Goal: Information Seeking & Learning: Learn about a topic

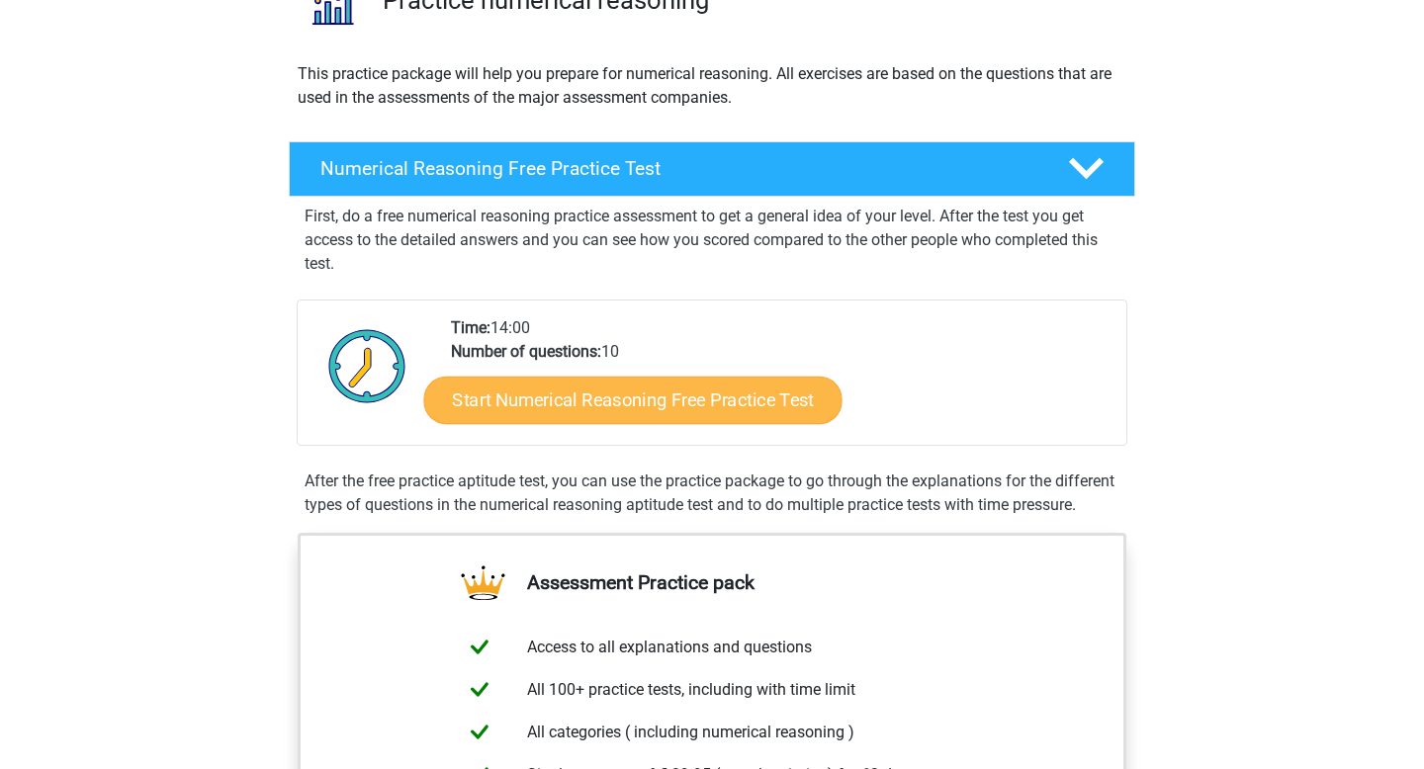
scroll to position [186, 0]
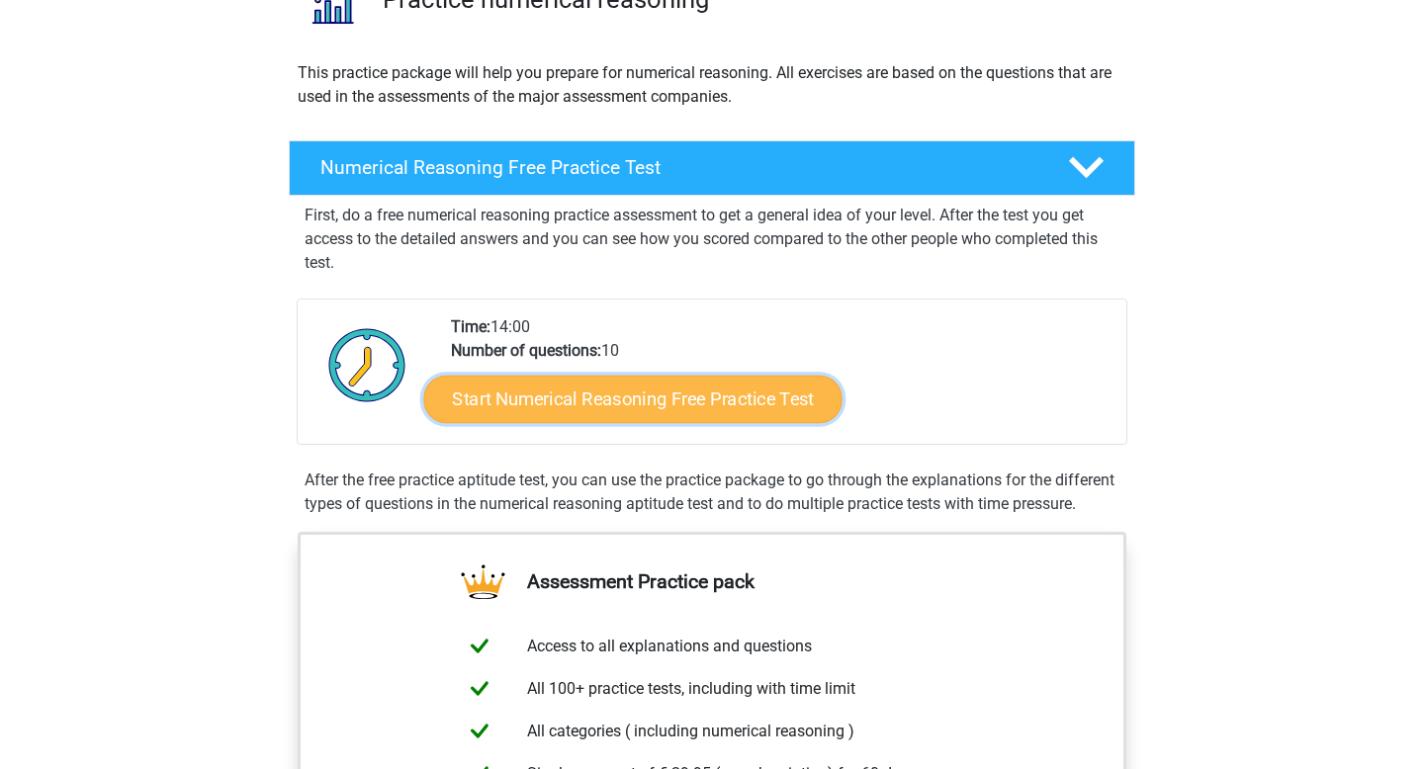
click at [647, 405] on link "Start Numerical Reasoning Free Practice Test" at bounding box center [633, 398] width 418 height 47
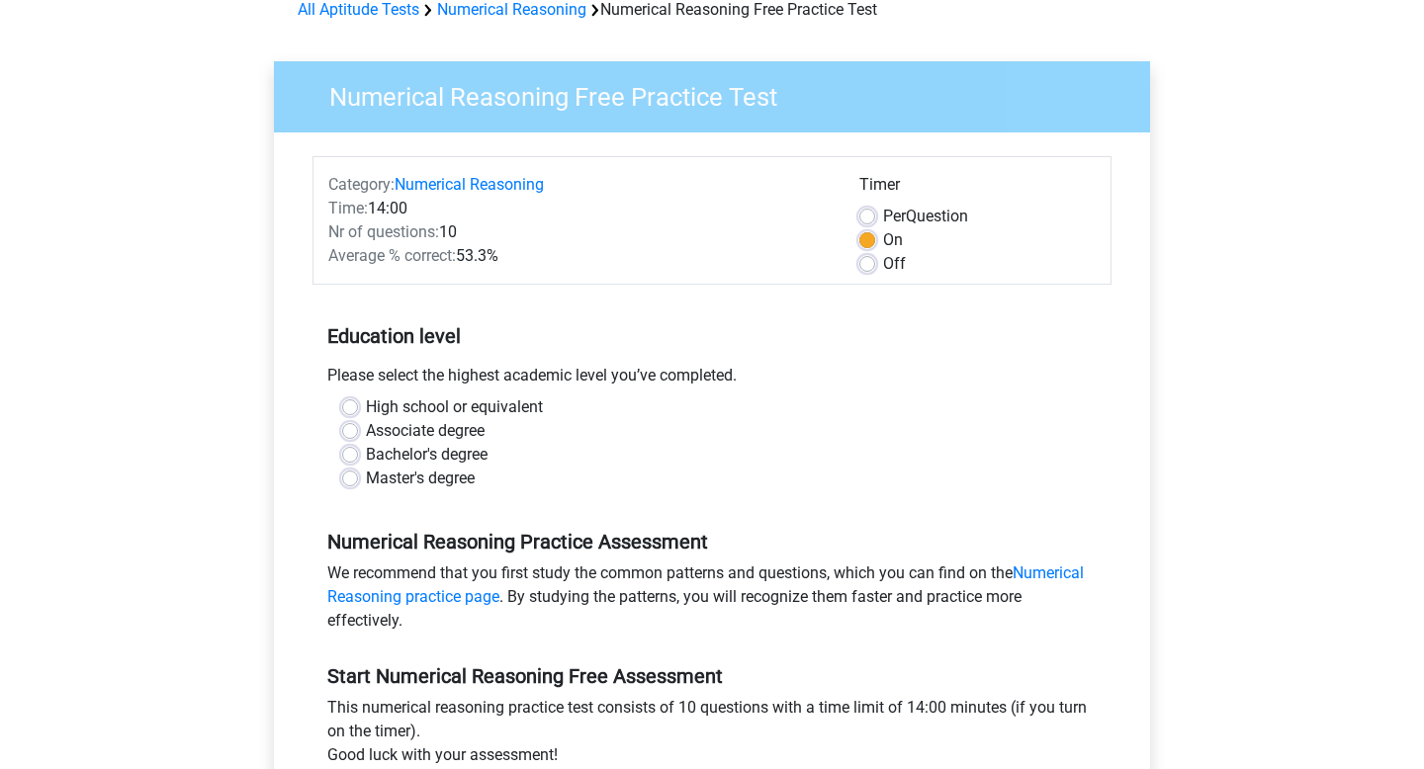
scroll to position [129, 0]
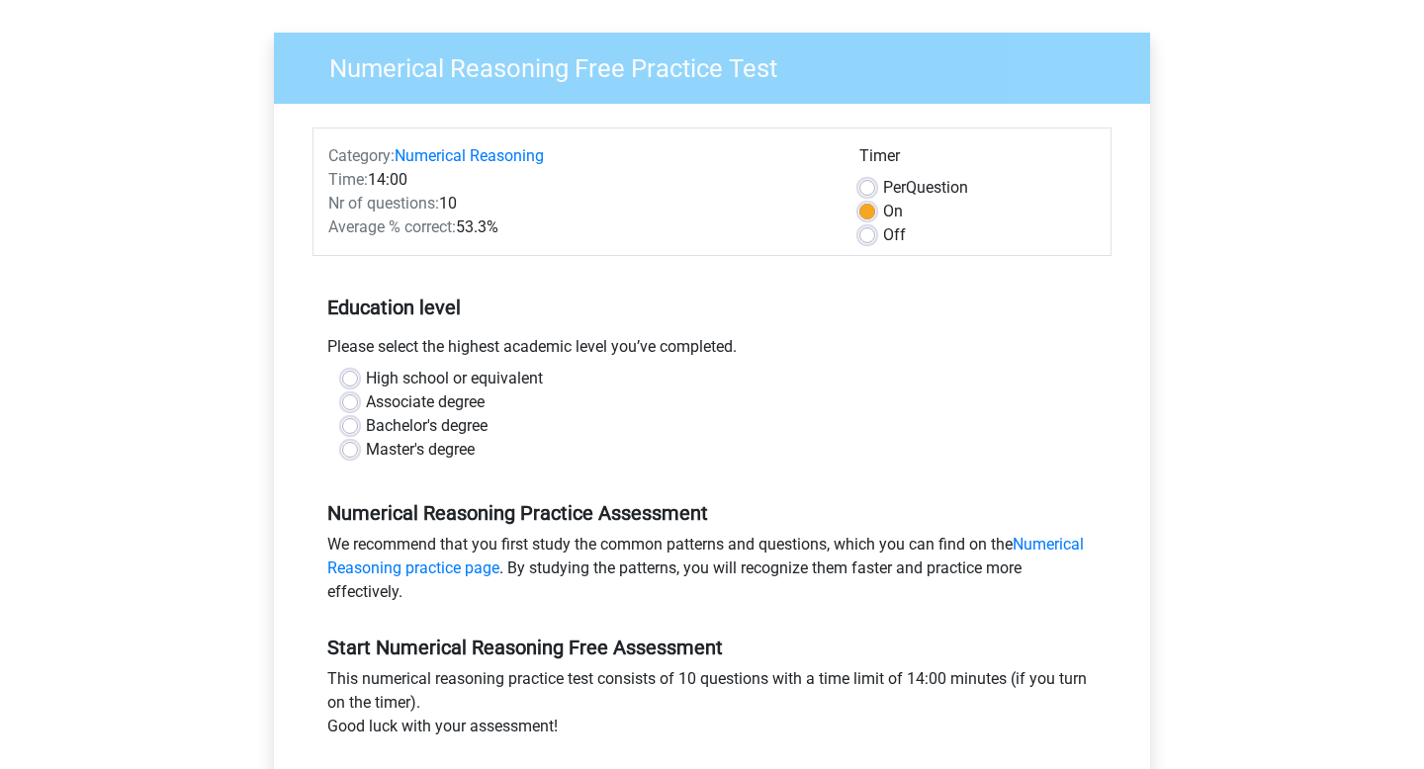
click at [366, 424] on label "Bachelor's degree" at bounding box center [427, 426] width 122 height 24
click at [350, 424] on input "Bachelor's degree" at bounding box center [350, 424] width 16 height 20
radio input "true"
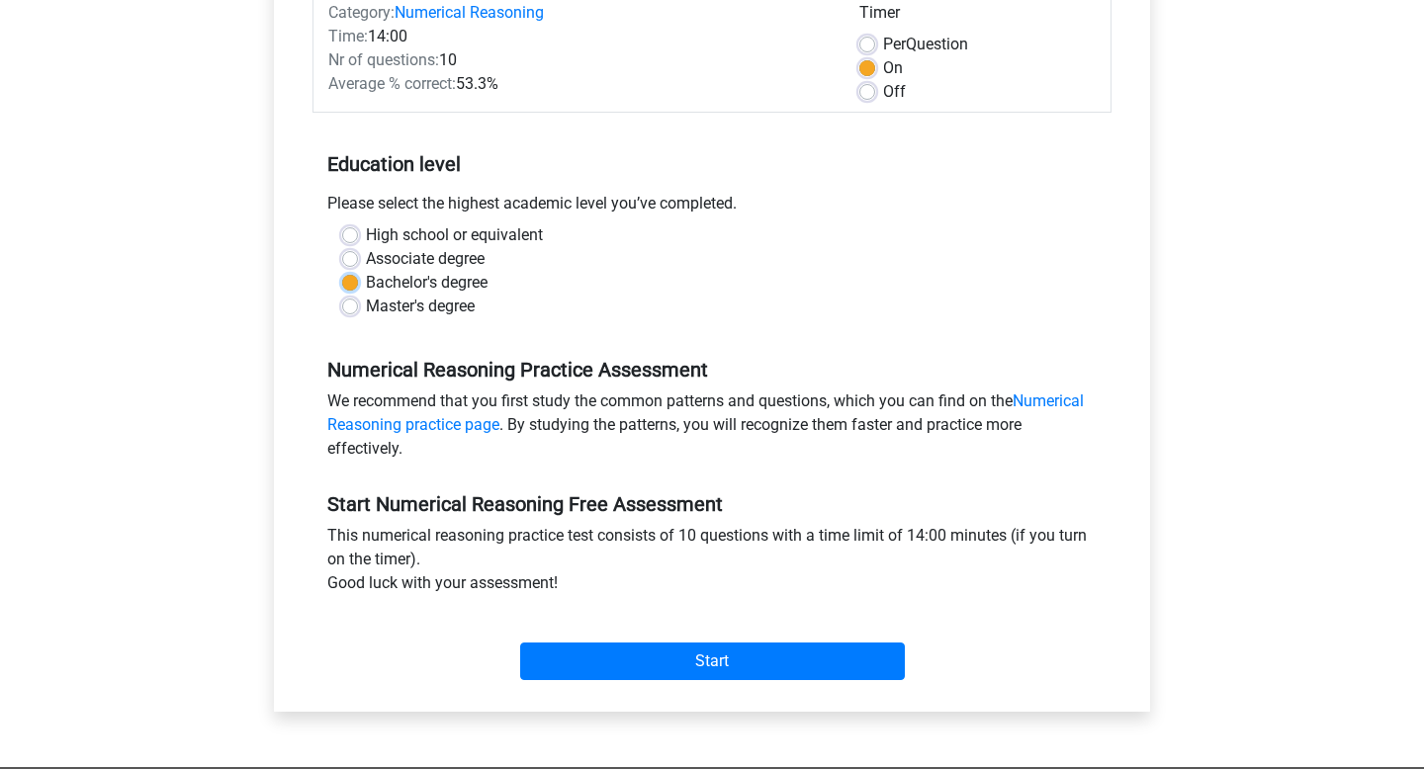
scroll to position [351, 0]
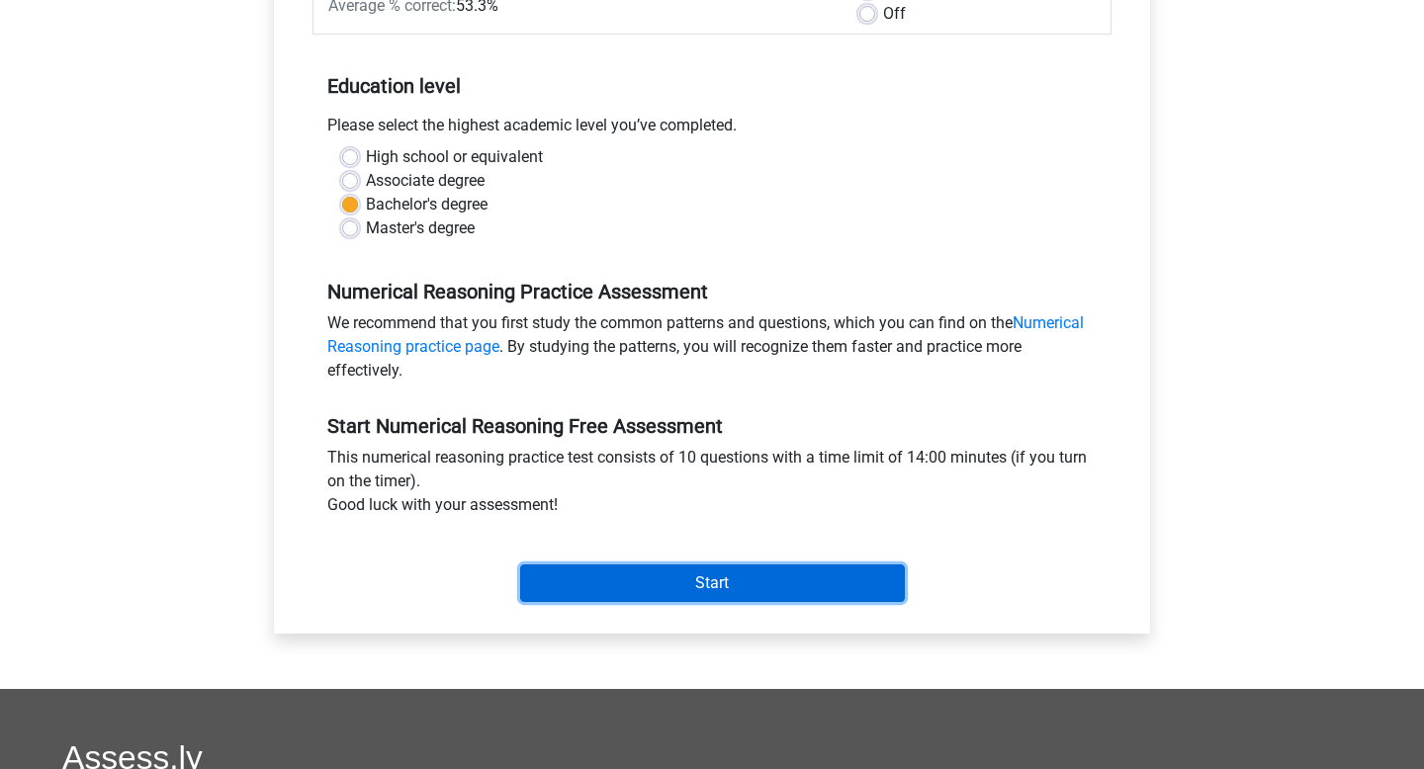
click at [723, 594] on input "Start" at bounding box center [712, 583] width 385 height 38
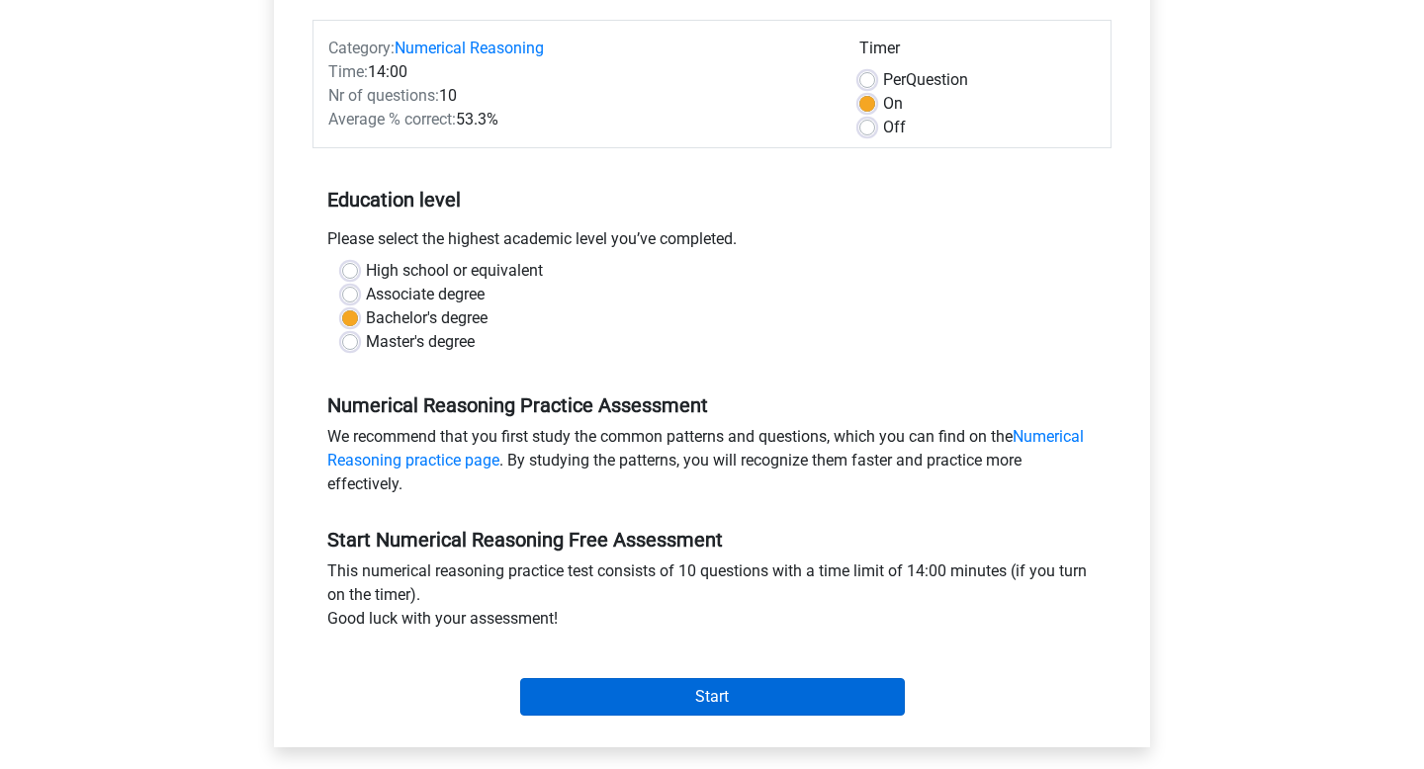
scroll to position [239, 0]
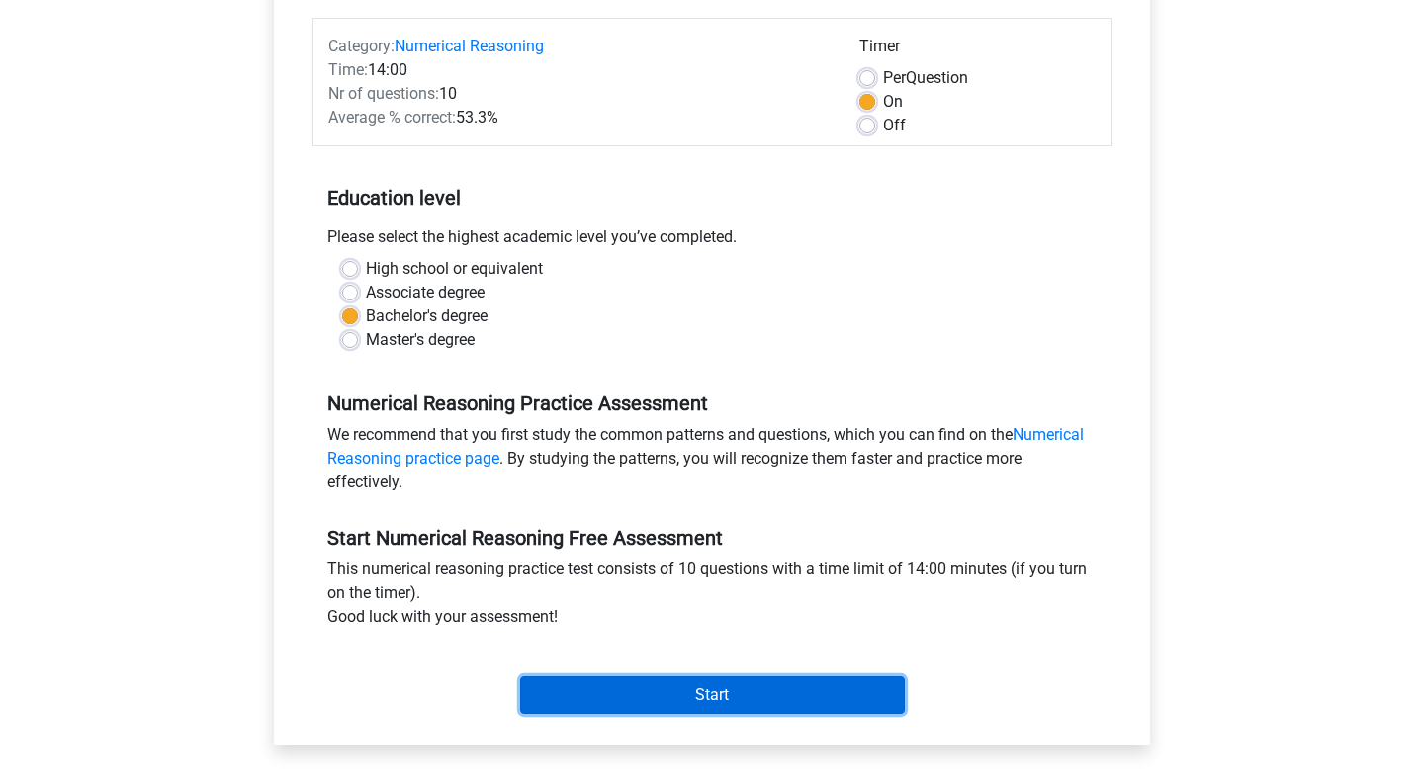
click at [735, 699] on input "Start" at bounding box center [712, 695] width 385 height 38
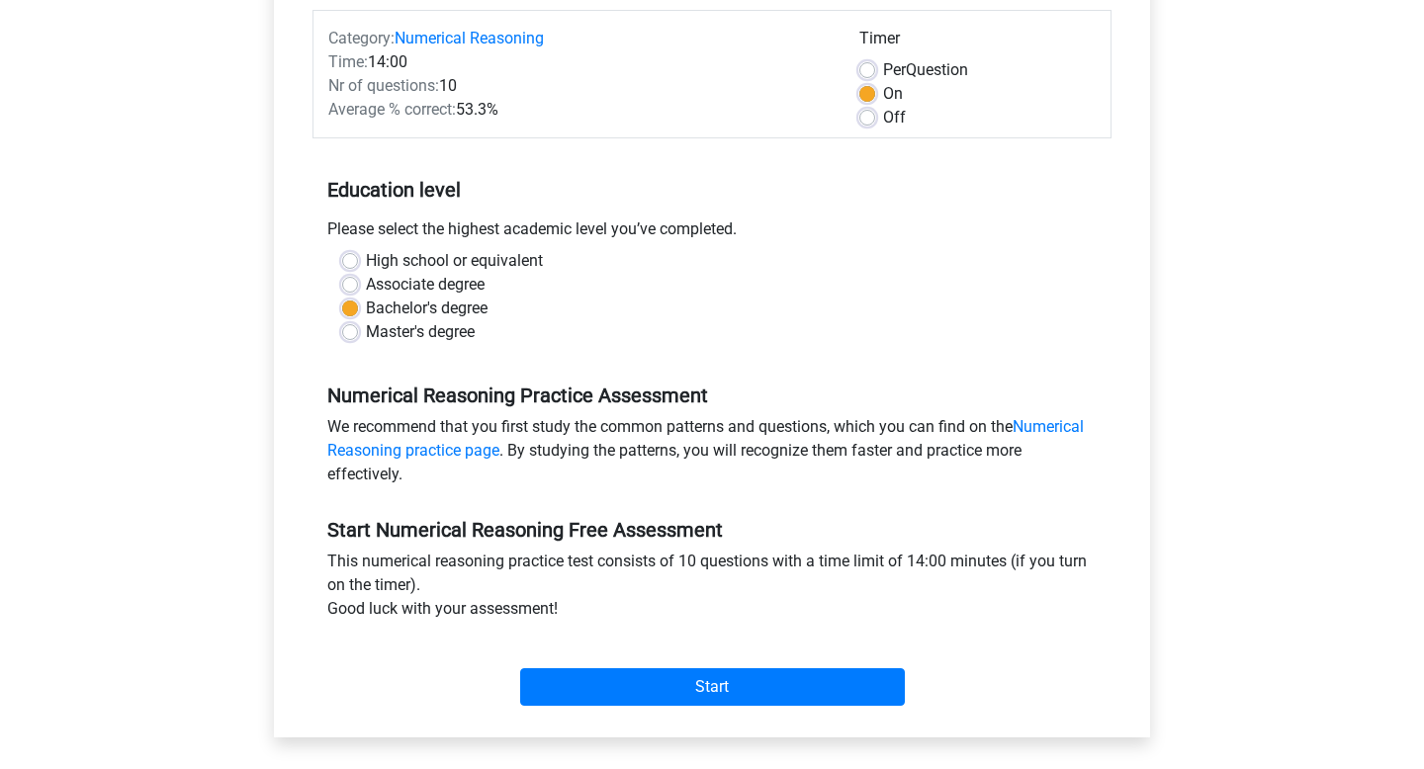
scroll to position [248, 0]
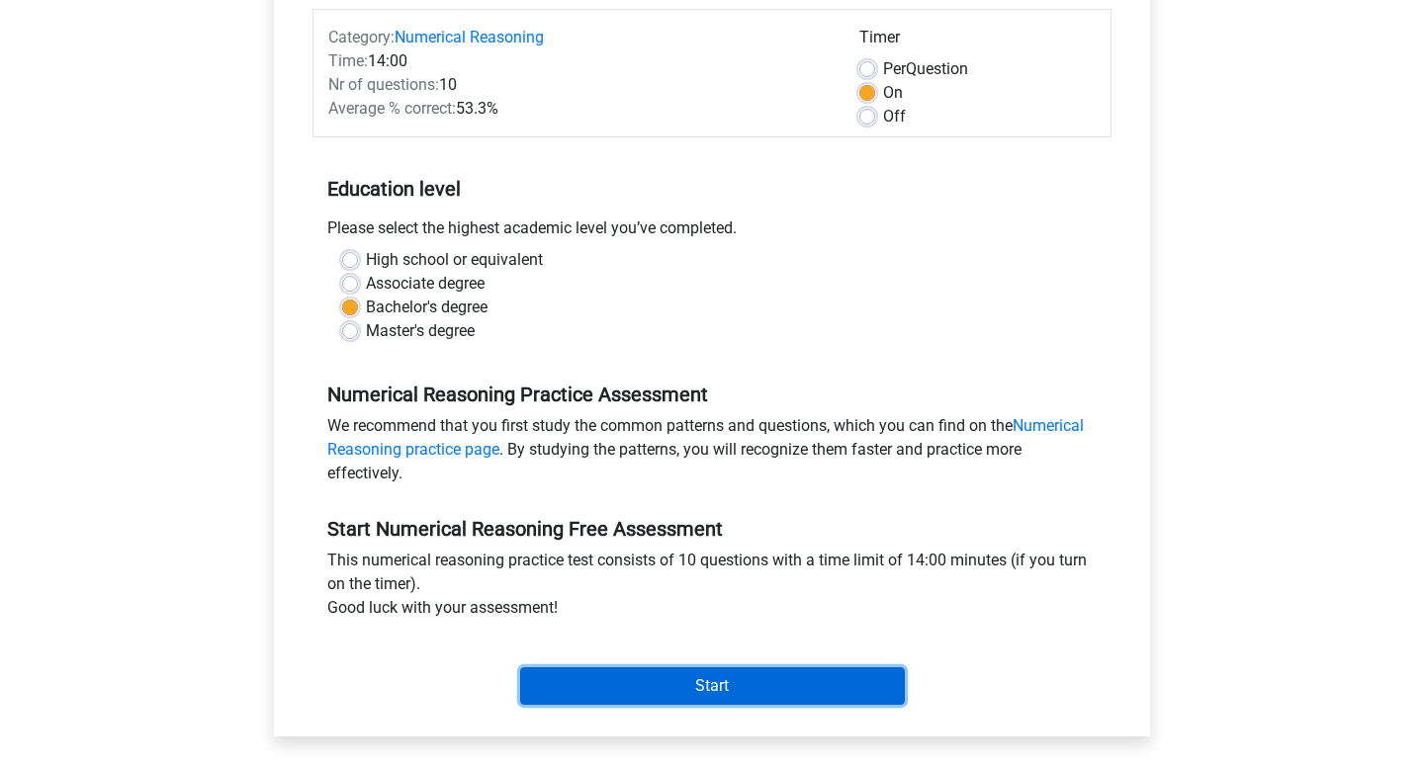
click at [731, 684] on input "Start" at bounding box center [712, 686] width 385 height 38
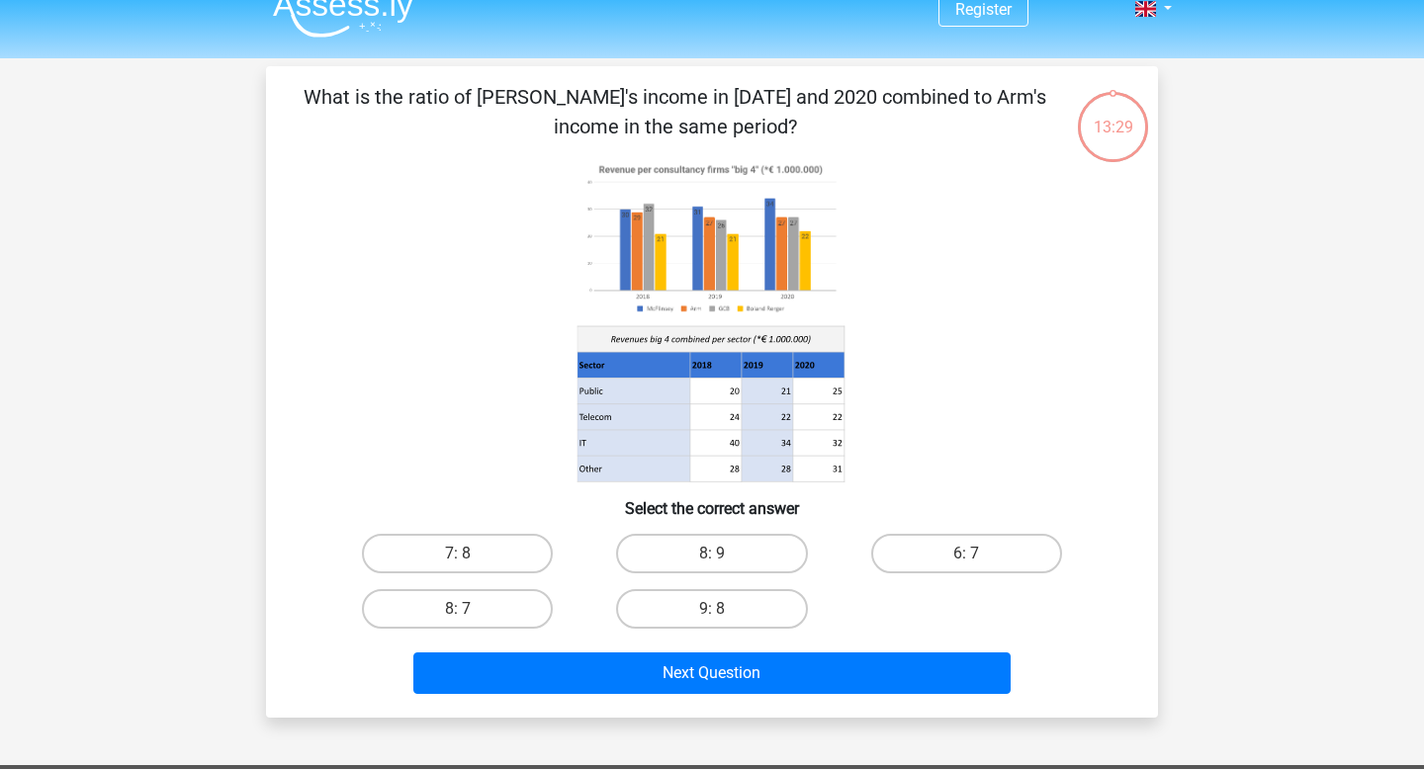
scroll to position [30, 0]
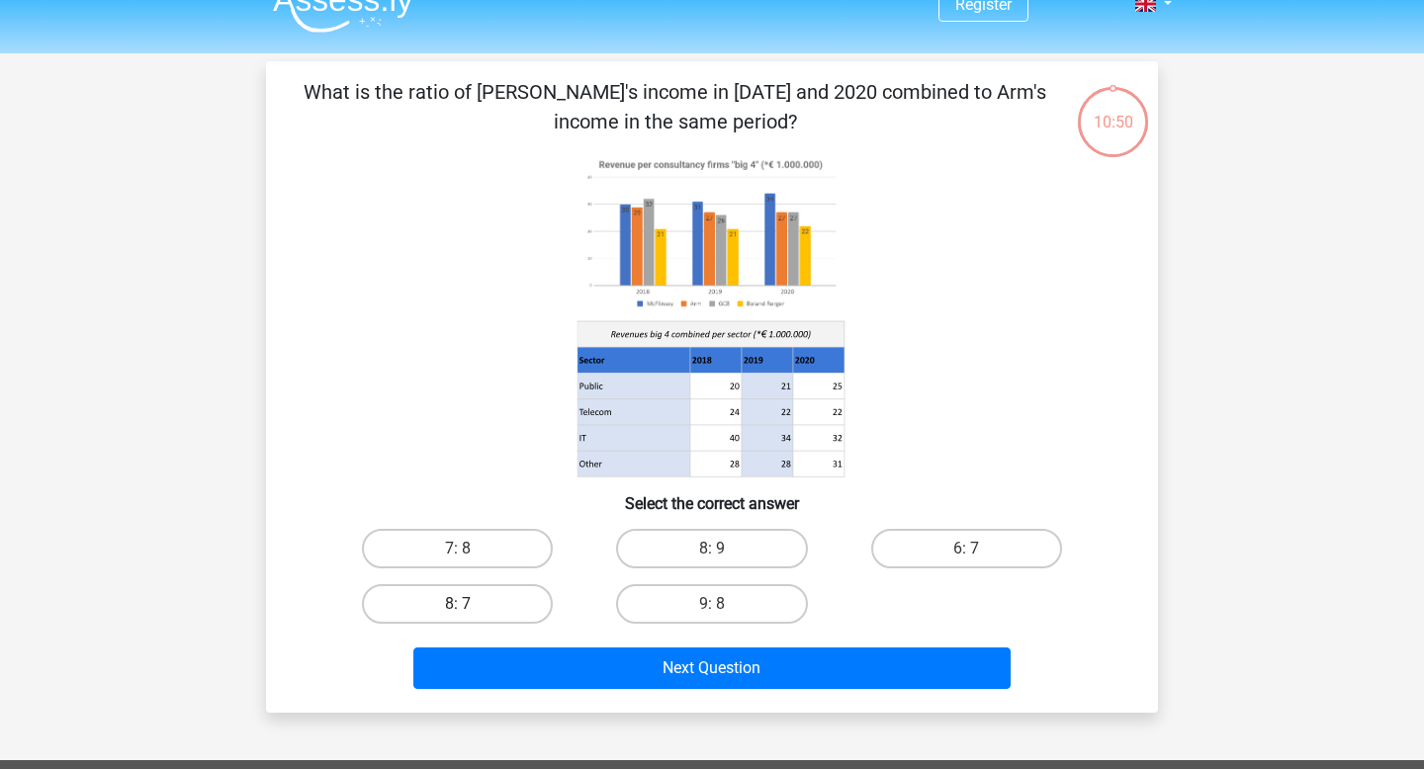
click at [459, 598] on label "8: 7" at bounding box center [457, 604] width 191 height 40
click at [459, 604] on input "8: 7" at bounding box center [464, 610] width 13 height 13
radio input "true"
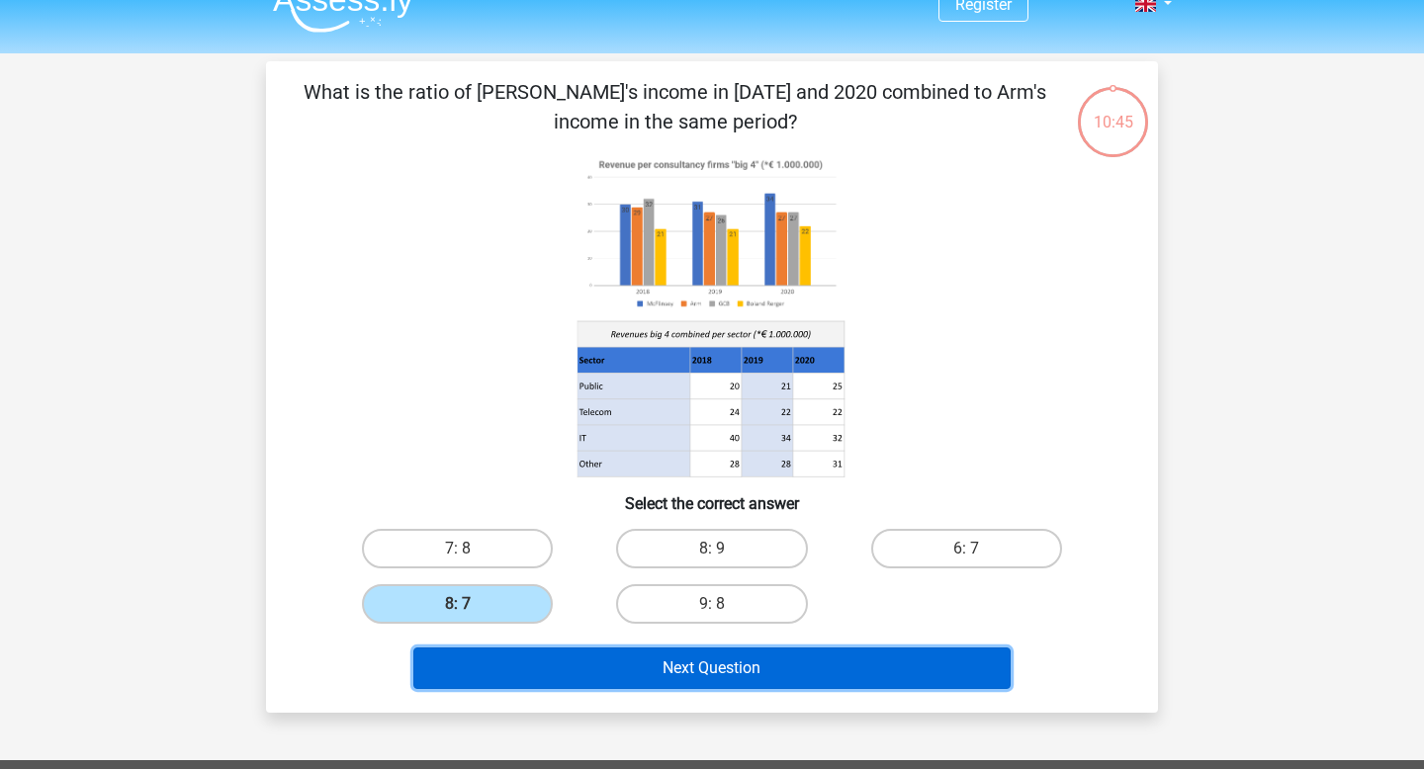
click at [696, 671] on button "Next Question" at bounding box center [712, 668] width 598 height 42
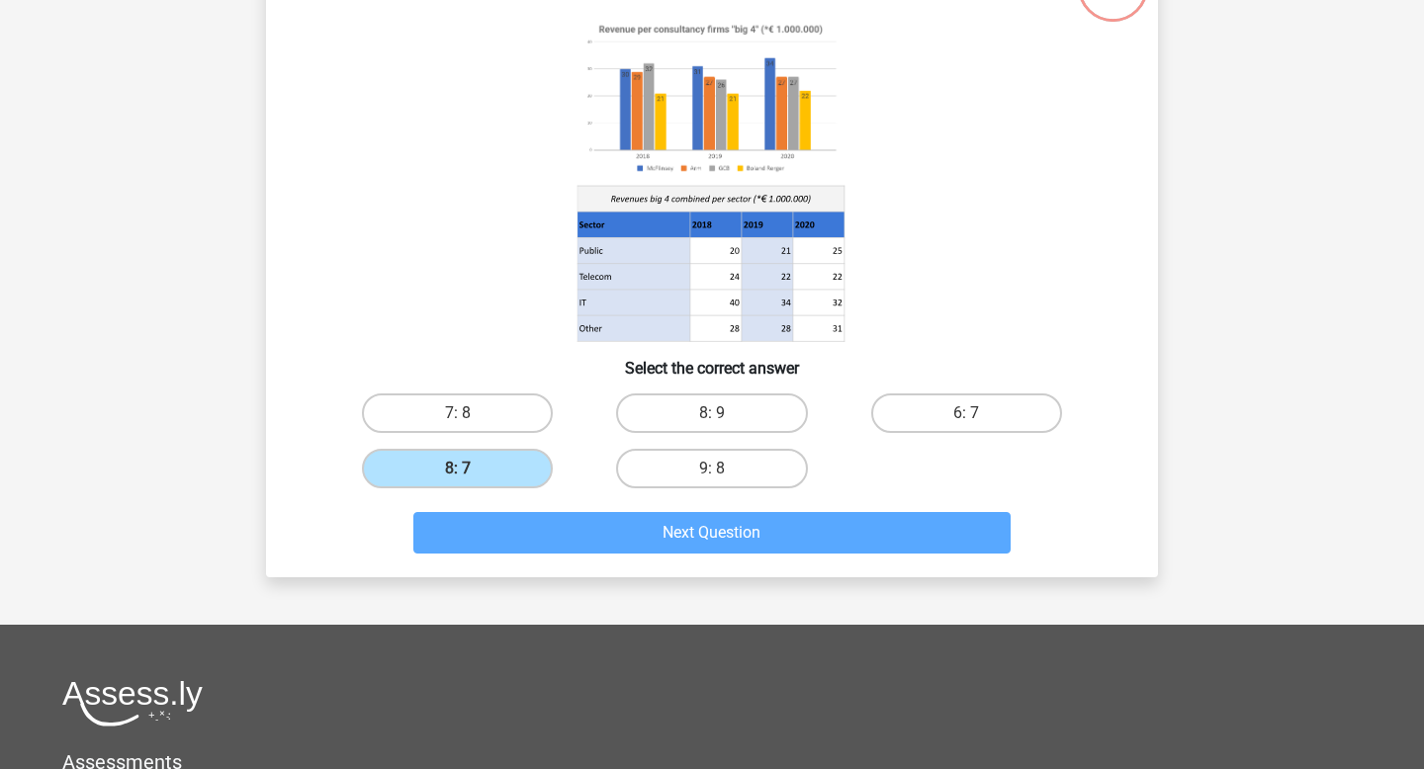
scroll to position [12, 0]
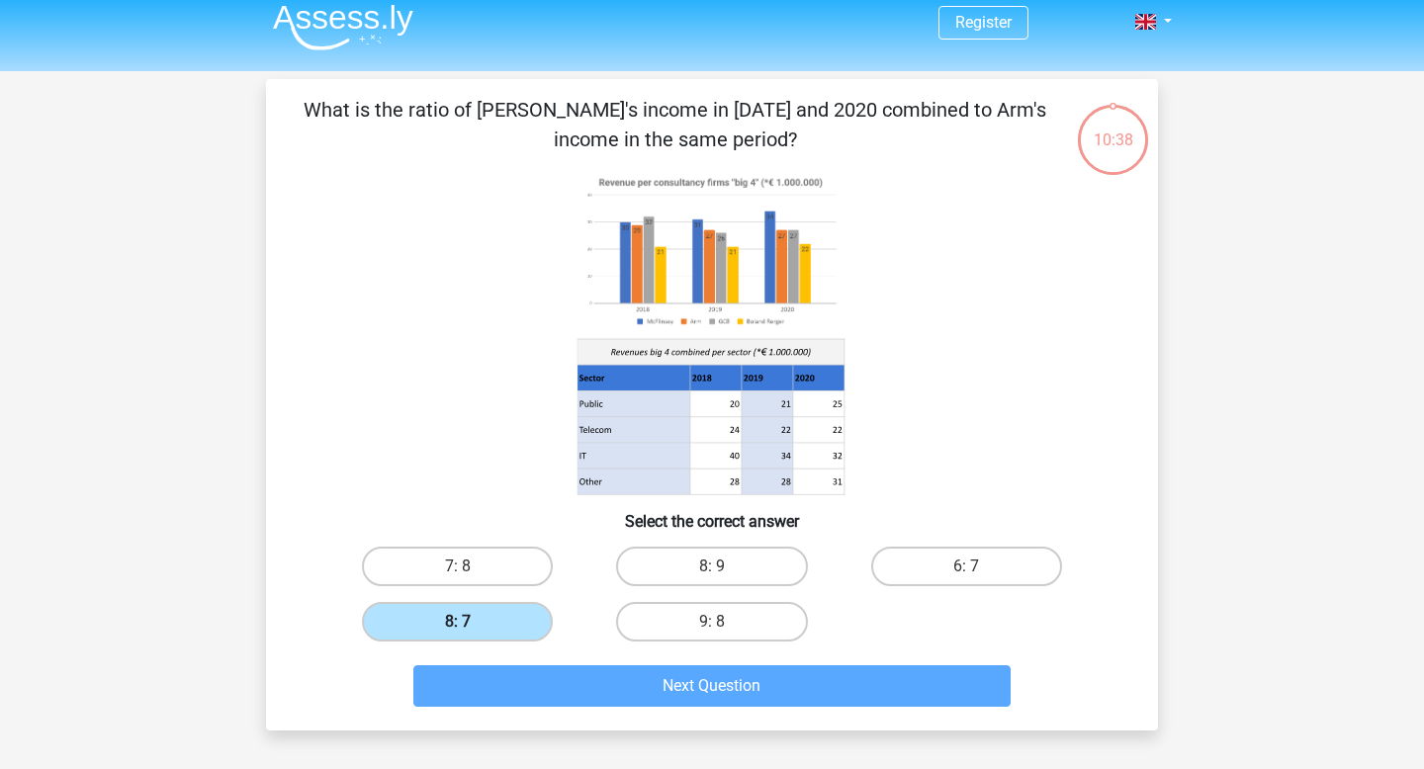
click at [497, 625] on label "8: 7" at bounding box center [457, 622] width 191 height 40
click at [471, 625] on input "8: 7" at bounding box center [464, 628] width 13 height 13
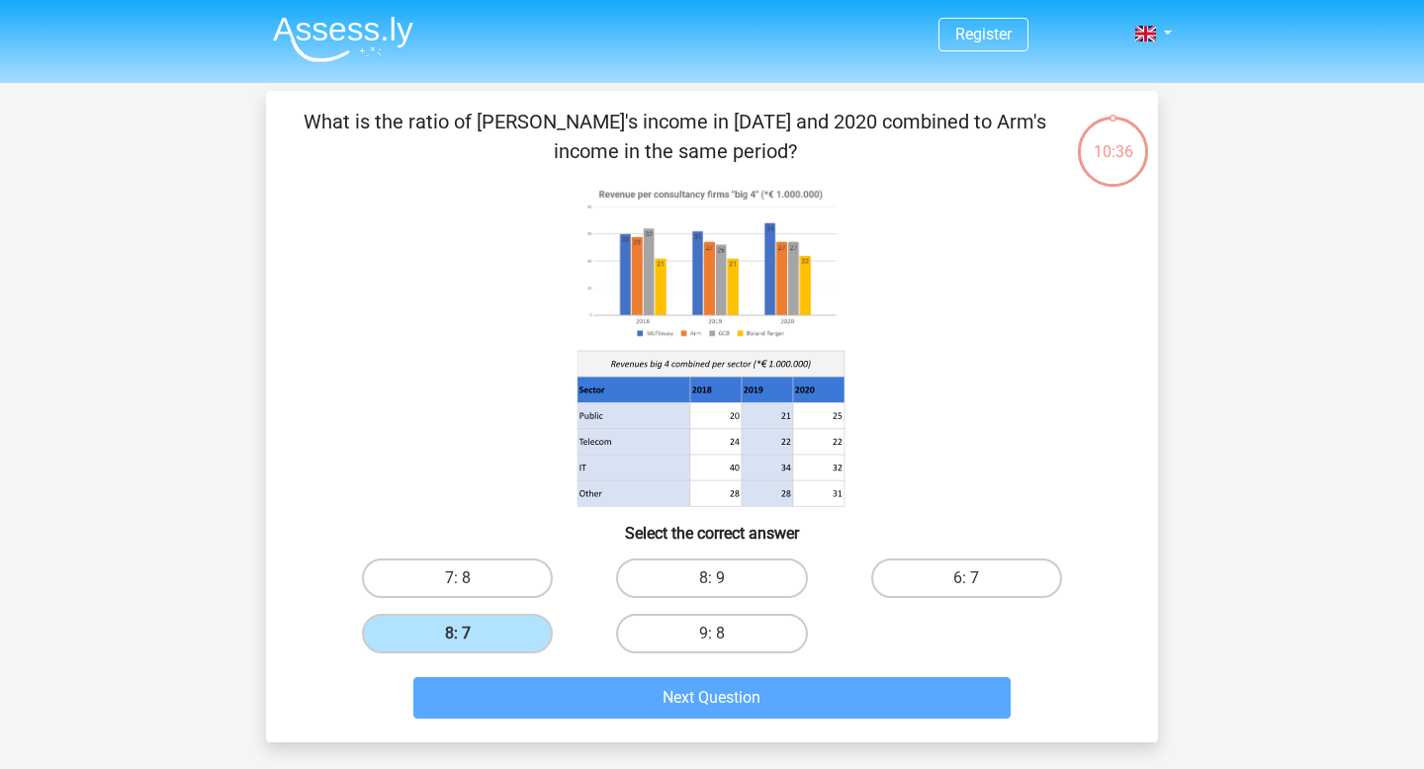
click at [1032, 290] on icon at bounding box center [711, 345] width 797 height 326
click at [764, 564] on label "8: 9" at bounding box center [711, 579] width 191 height 40
click at [725, 578] on input "8: 9" at bounding box center [718, 584] width 13 height 13
radio input "true"
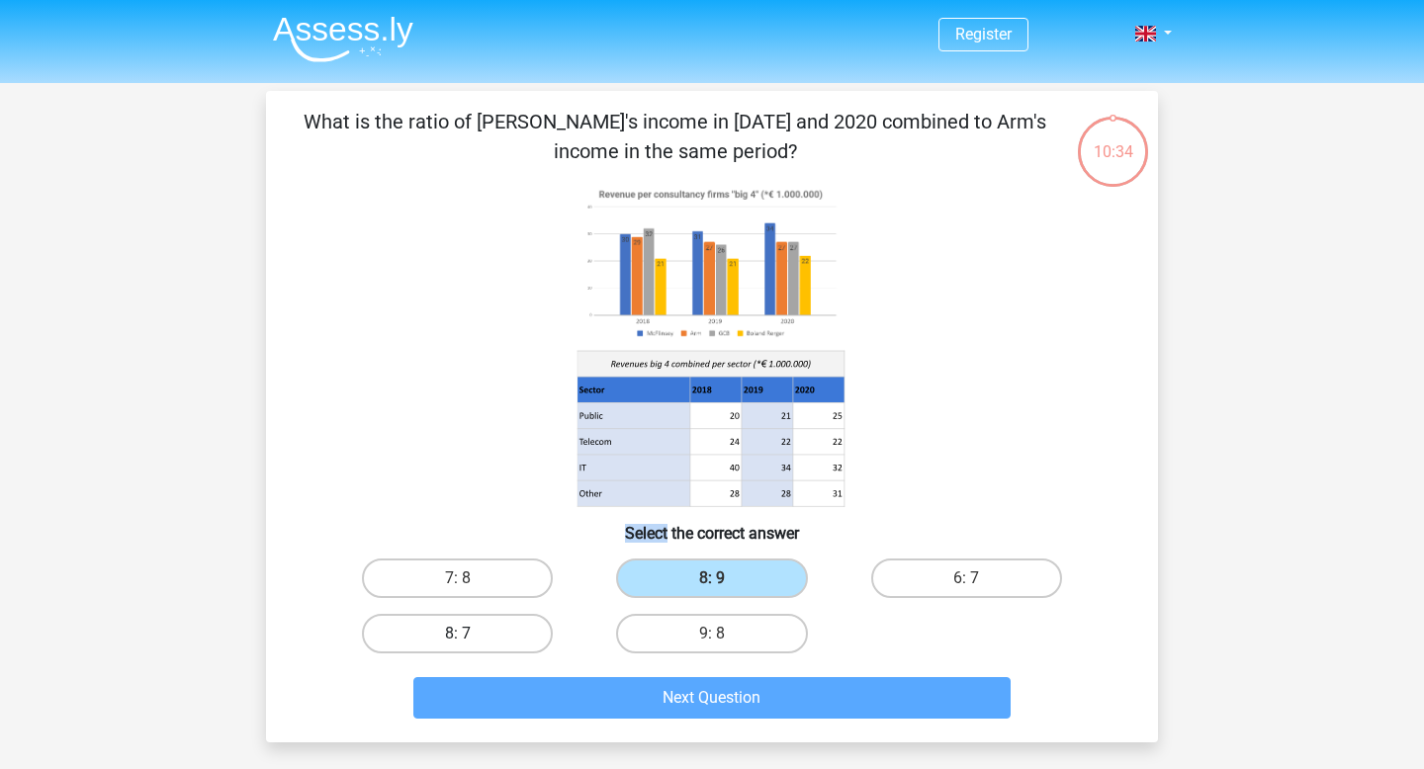
click at [499, 628] on label "8: 7" at bounding box center [457, 634] width 191 height 40
click at [471, 634] on input "8: 7" at bounding box center [464, 640] width 13 height 13
radio input "true"
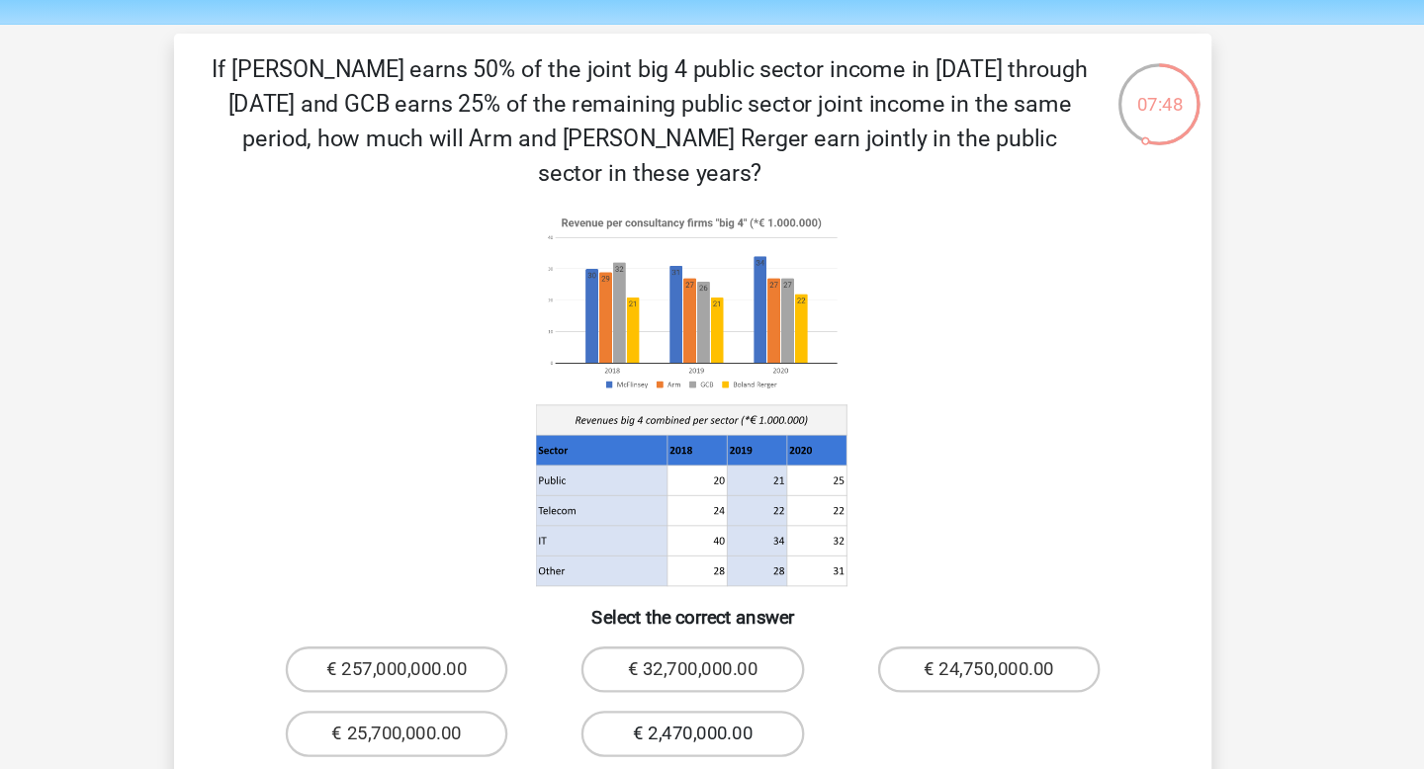
click at [784, 673] on label "€ 2,470,000.00" at bounding box center [711, 693] width 191 height 40
click at [725, 693] on input "€ 2,470,000.00" at bounding box center [718, 699] width 13 height 13
radio input "true"
click at [743, 736] on button "Next Question" at bounding box center [712, 757] width 598 height 42
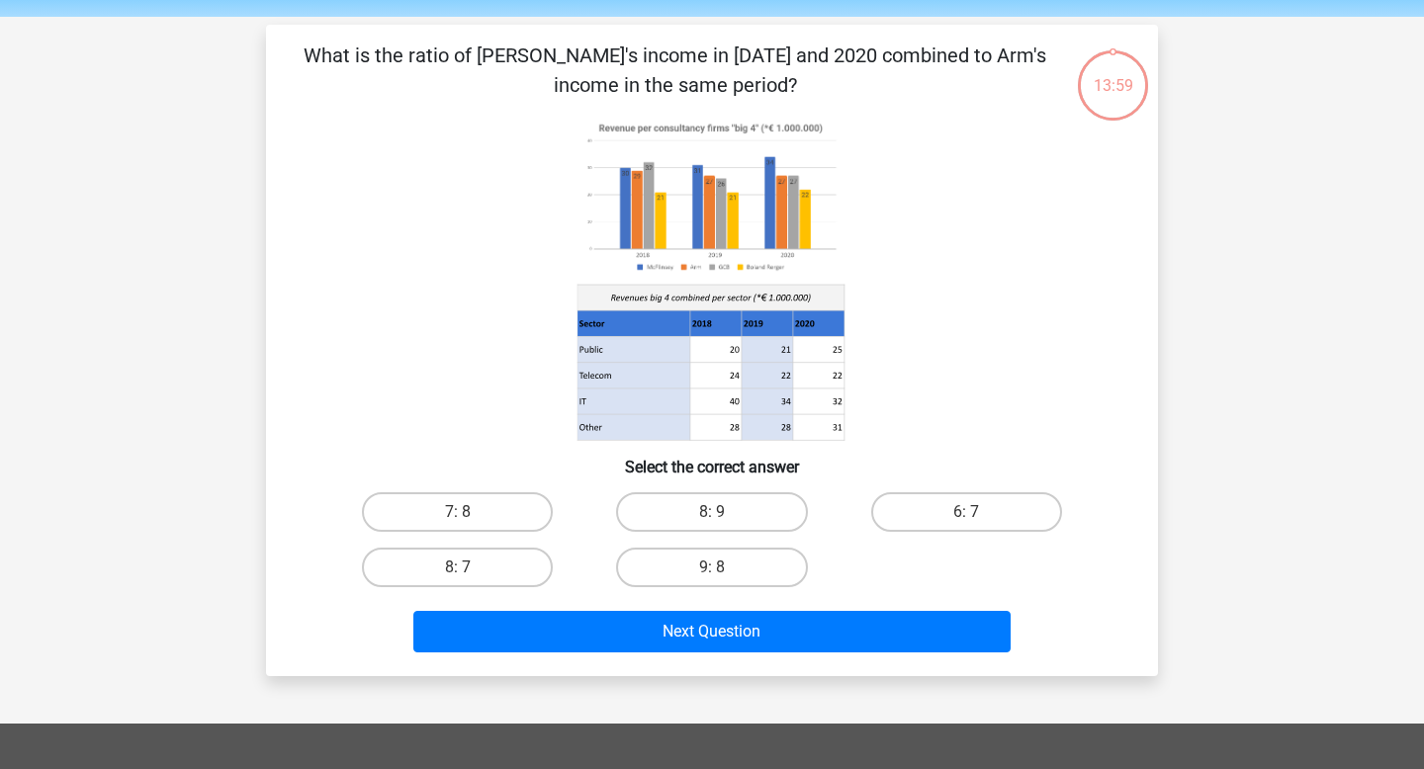
scroll to position [67, 0]
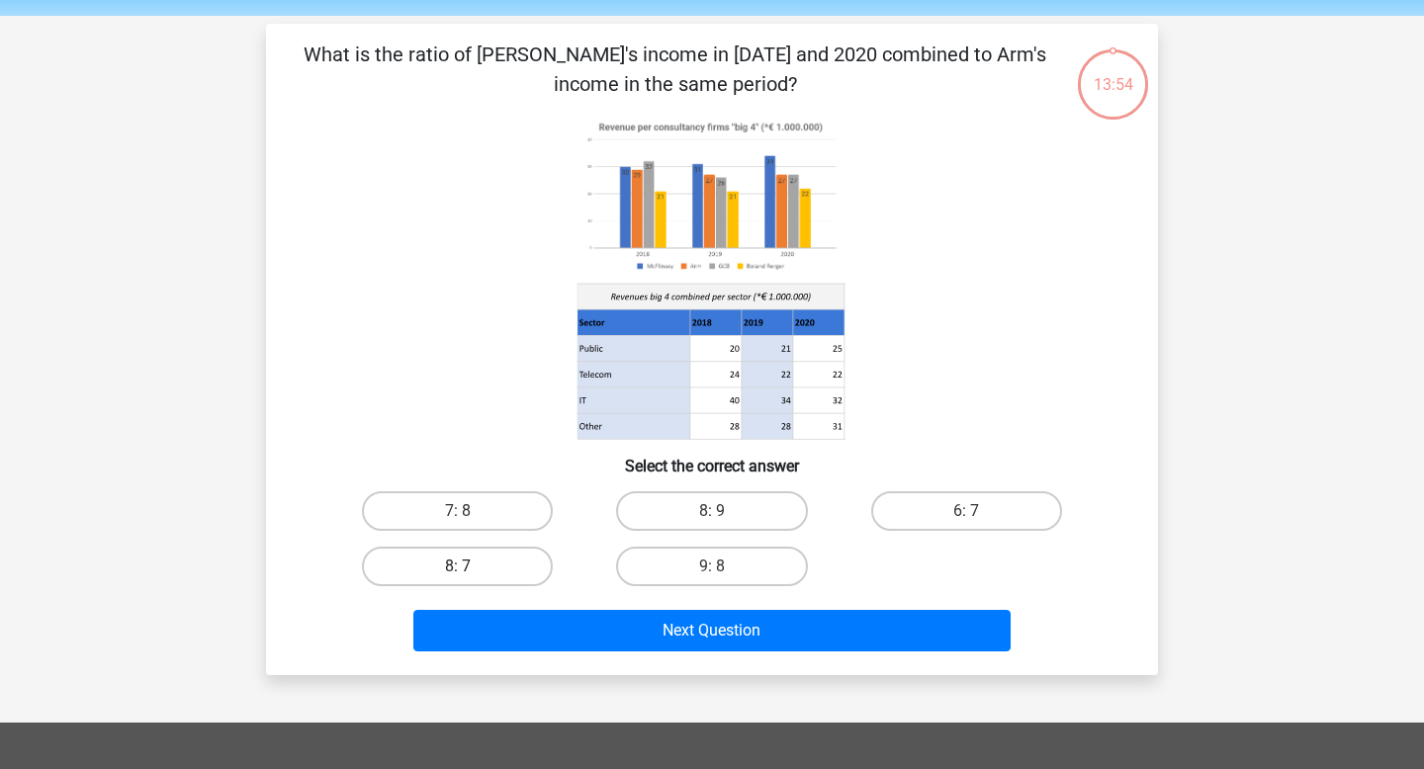
click at [475, 568] on label "8: 7" at bounding box center [457, 567] width 191 height 40
click at [471, 568] on input "8: 7" at bounding box center [464, 572] width 13 height 13
radio input "true"
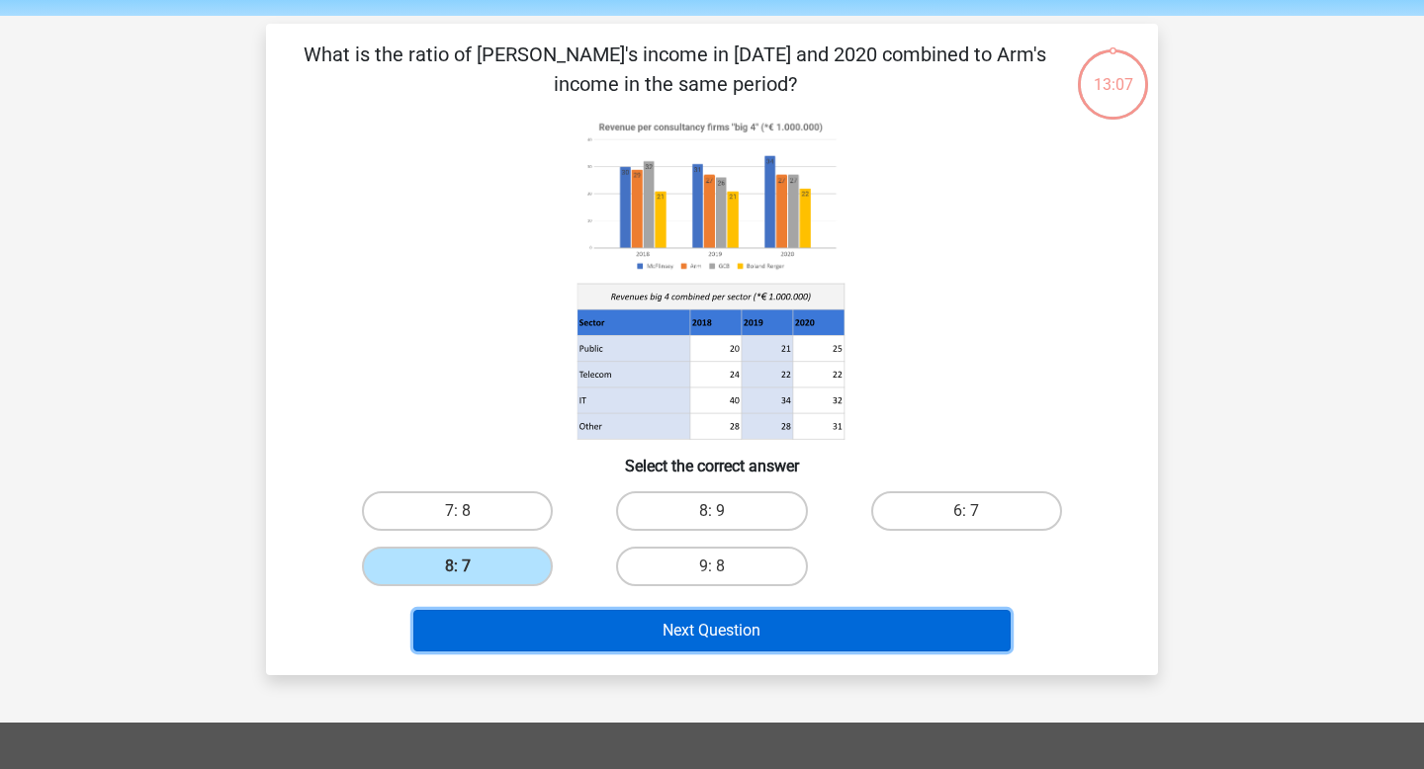
click at [659, 641] on button "Next Question" at bounding box center [712, 631] width 598 height 42
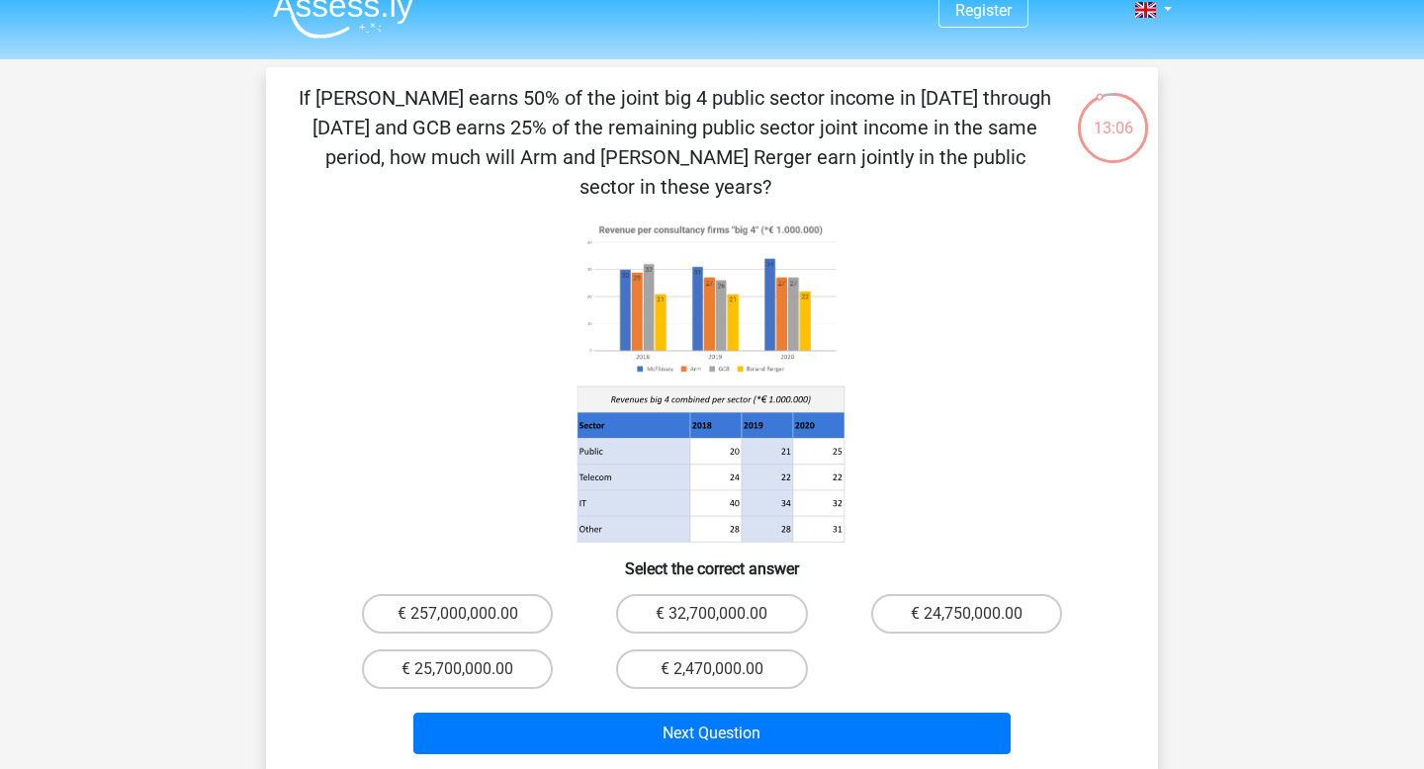
scroll to position [32, 0]
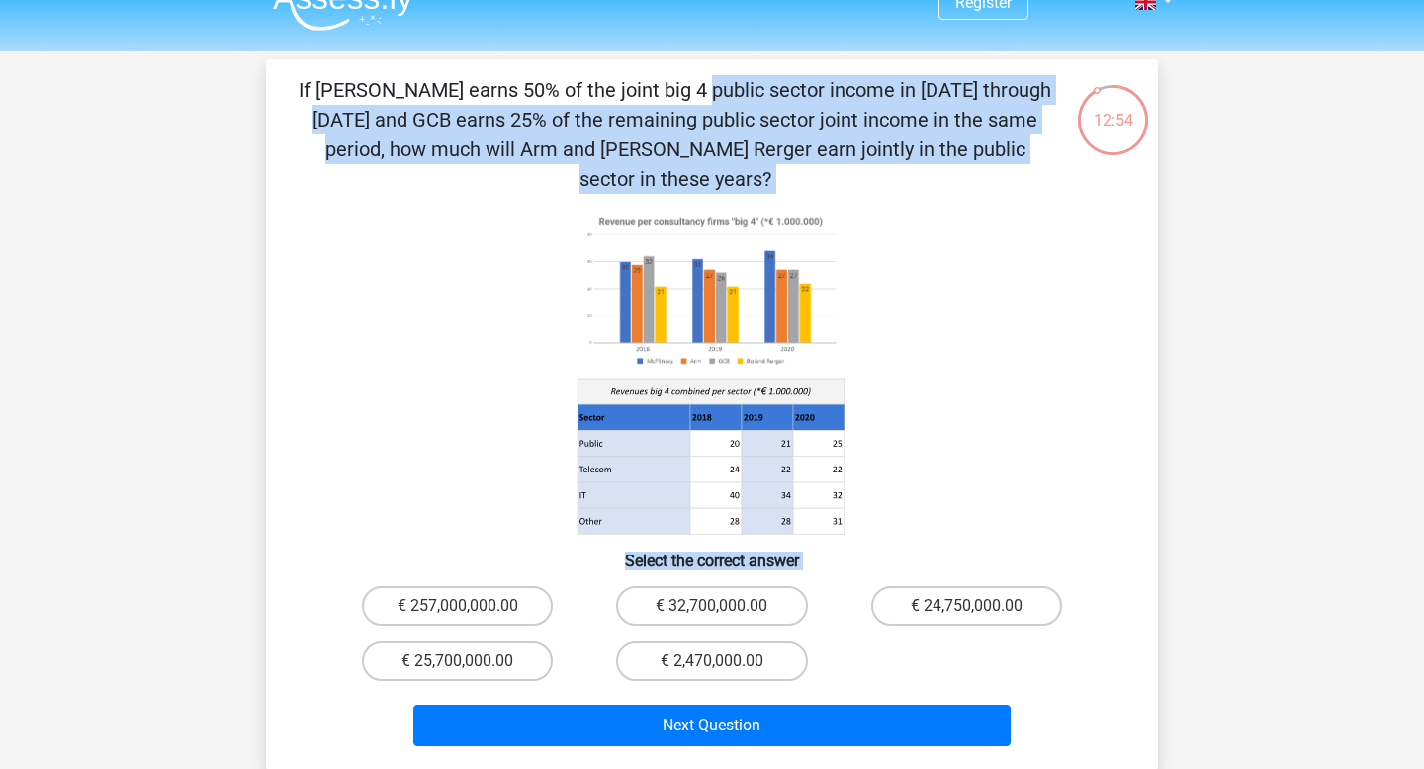
drag, startPoint x: 306, startPoint y: 89, endPoint x: 1062, endPoint y: 717, distance: 982.1
click at [1062, 717] on div "If McFlinsey earns 50% of the joint big 4 public sector income in 2018 through …" at bounding box center [712, 414] width 876 height 679
copy div "If McFlinsey earns 50% of the joint big 4 public sector income in 2018 through …"
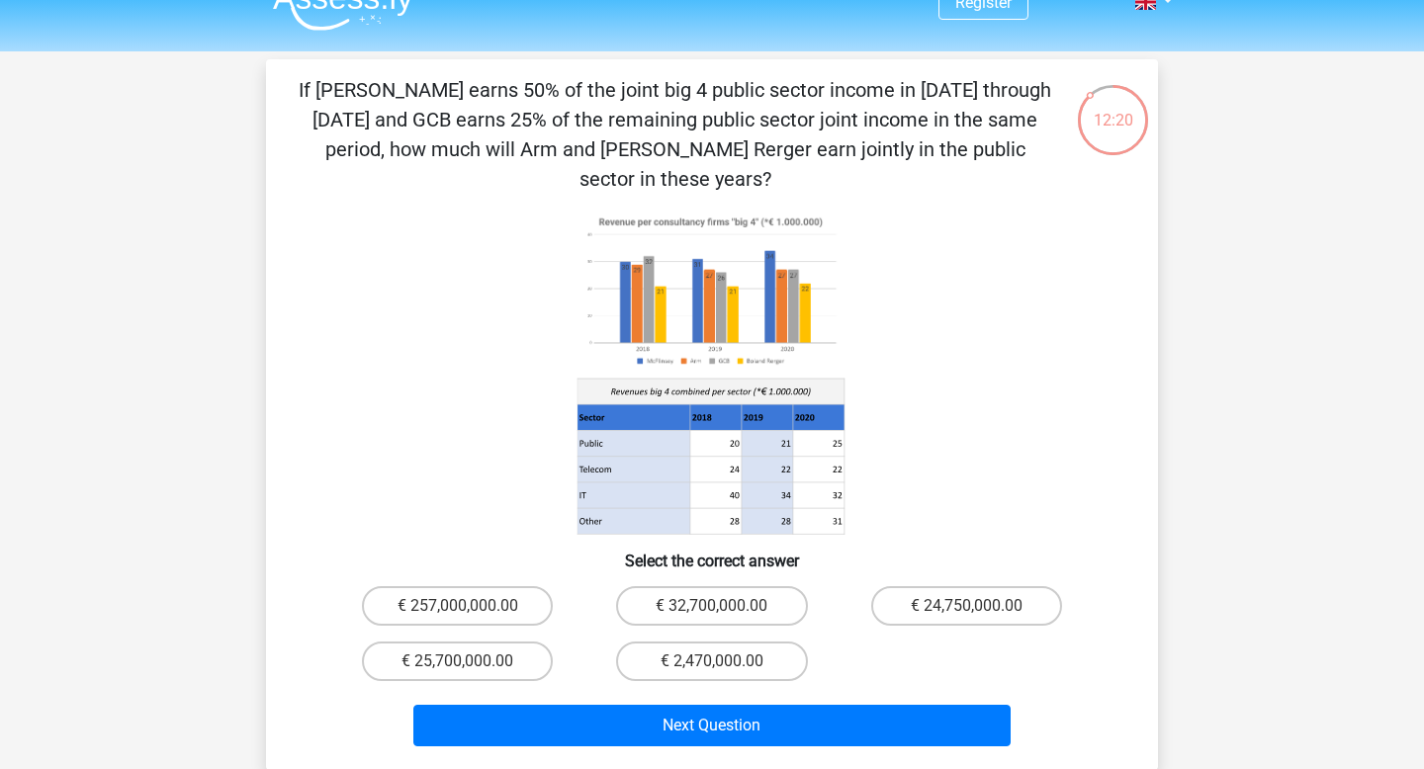
click at [943, 428] on icon at bounding box center [711, 373] width 797 height 326
drag, startPoint x: 341, startPoint y: 562, endPoint x: 1018, endPoint y: 620, distance: 679.6
click at [1018, 620] on div "€ 257,000,000.00 € 32,700,000.00 € 24,750,000.00 € 25,700,000.00 € 2,470,000.00" at bounding box center [711, 633] width 763 height 111
drag, startPoint x: 688, startPoint y: 298, endPoint x: 476, endPoint y: 372, distance: 224.2
click at [475, 372] on icon at bounding box center [711, 373] width 797 height 326
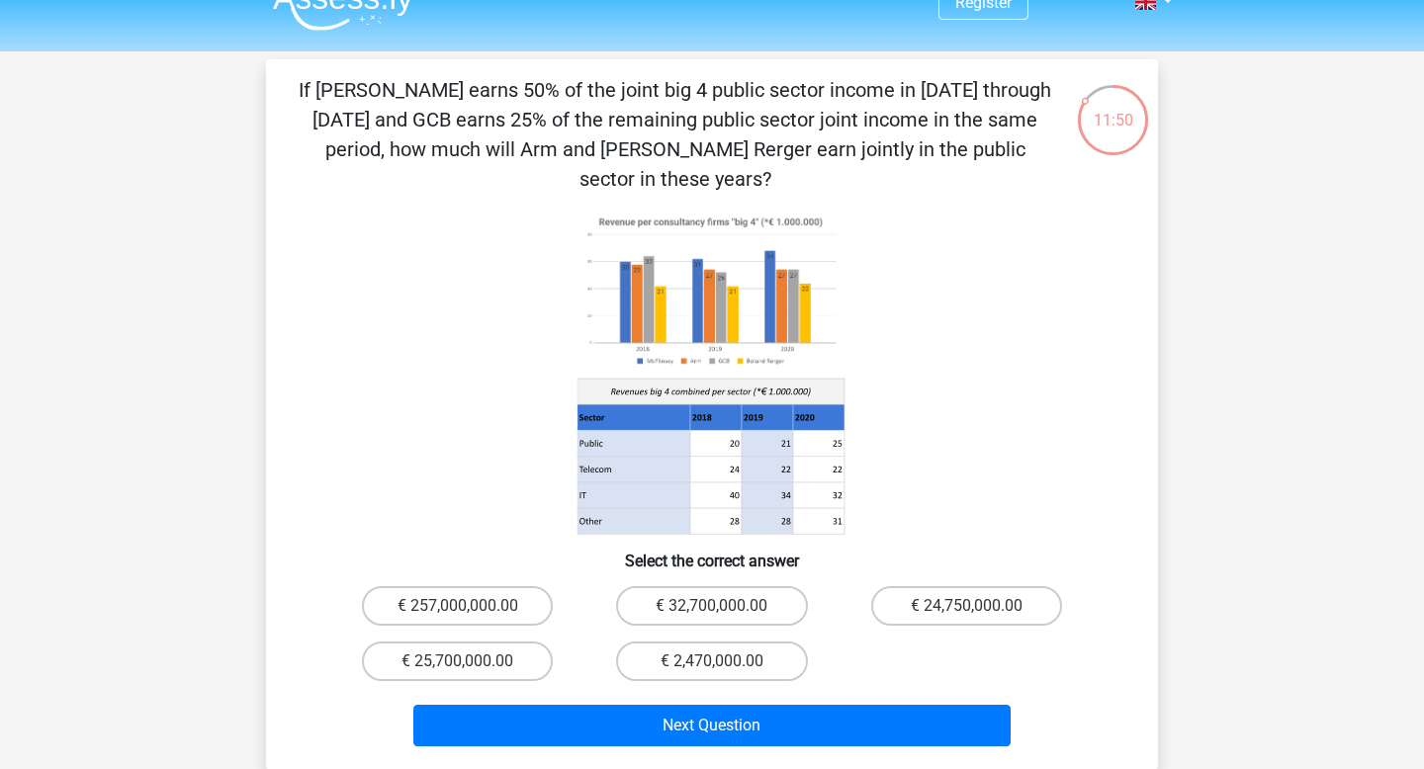
drag, startPoint x: 778, startPoint y: 230, endPoint x: 955, endPoint y: 251, distance: 178.2
click at [957, 251] on icon at bounding box center [711, 373] width 797 height 326
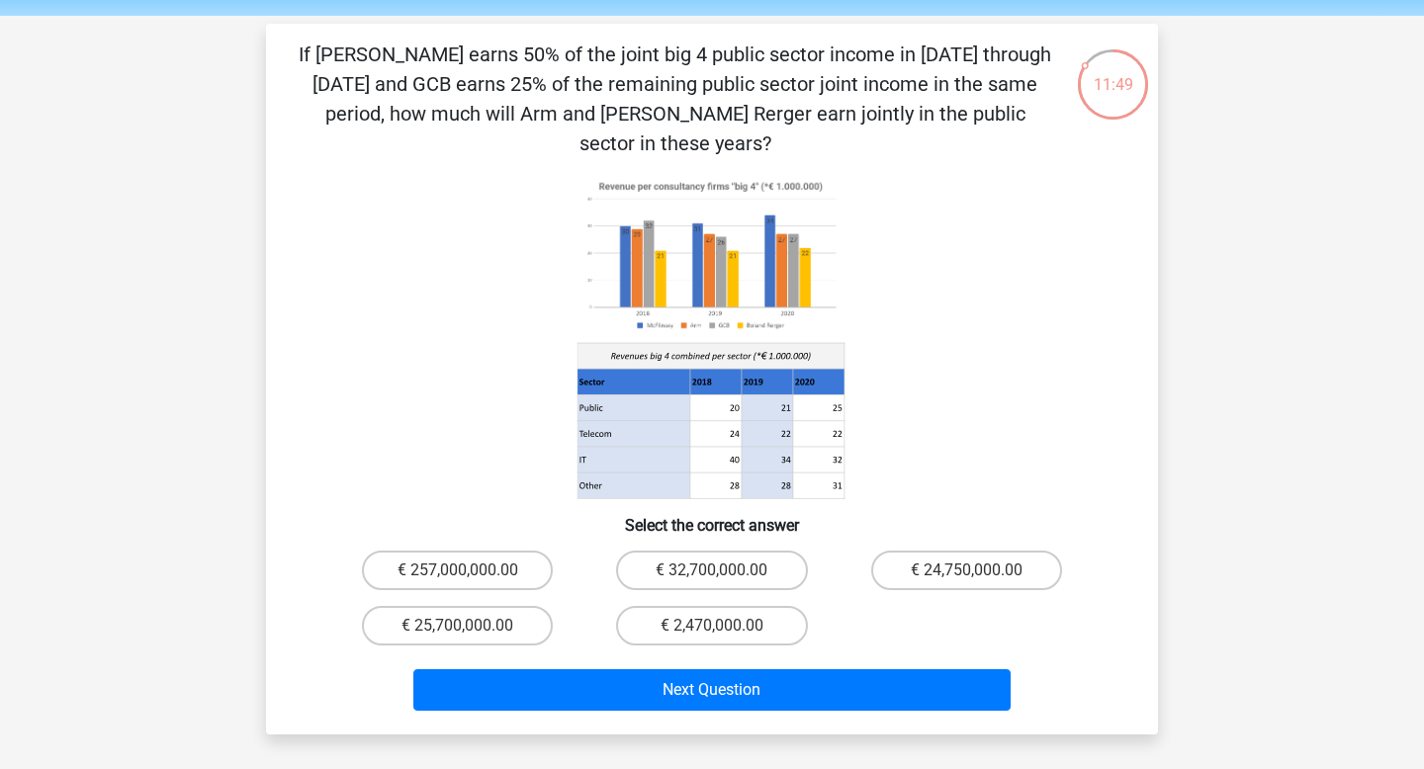
scroll to position [66, 0]
click at [738, 607] on label "€ 2,470,000.00" at bounding box center [711, 627] width 191 height 40
click at [725, 627] on input "€ 2,470,000.00" at bounding box center [718, 633] width 13 height 13
radio input "true"
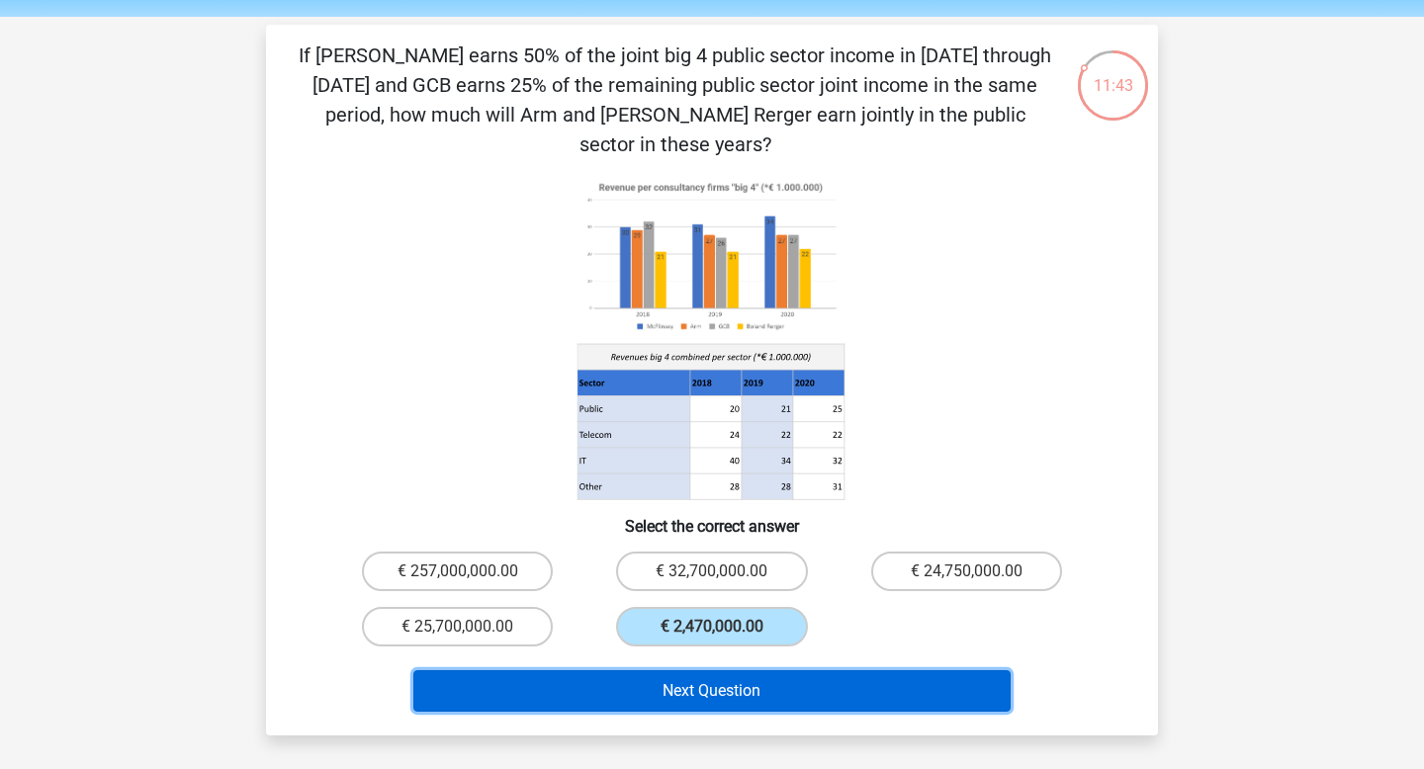
click at [752, 670] on button "Next Question" at bounding box center [712, 691] width 598 height 42
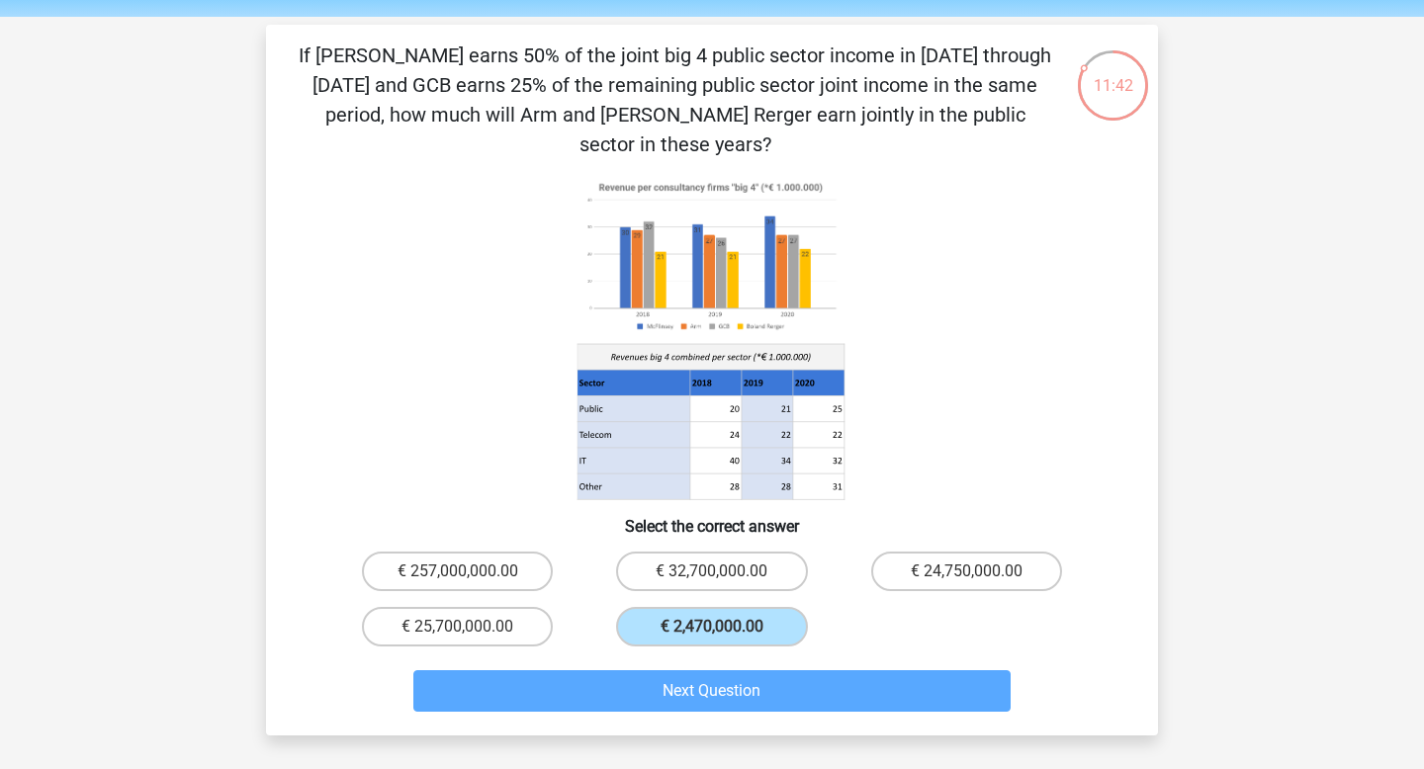
scroll to position [91, 0]
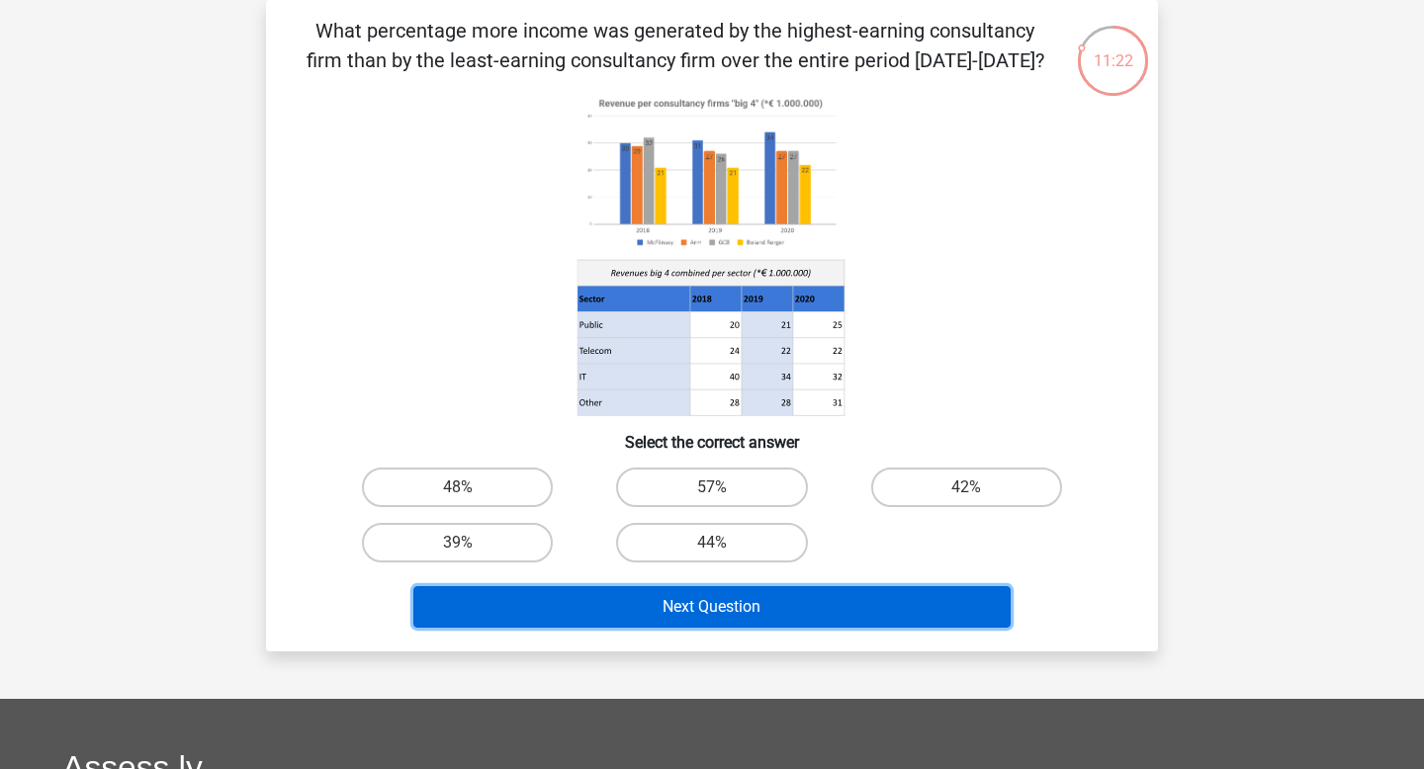
click at [763, 600] on button "Next Question" at bounding box center [712, 607] width 598 height 42
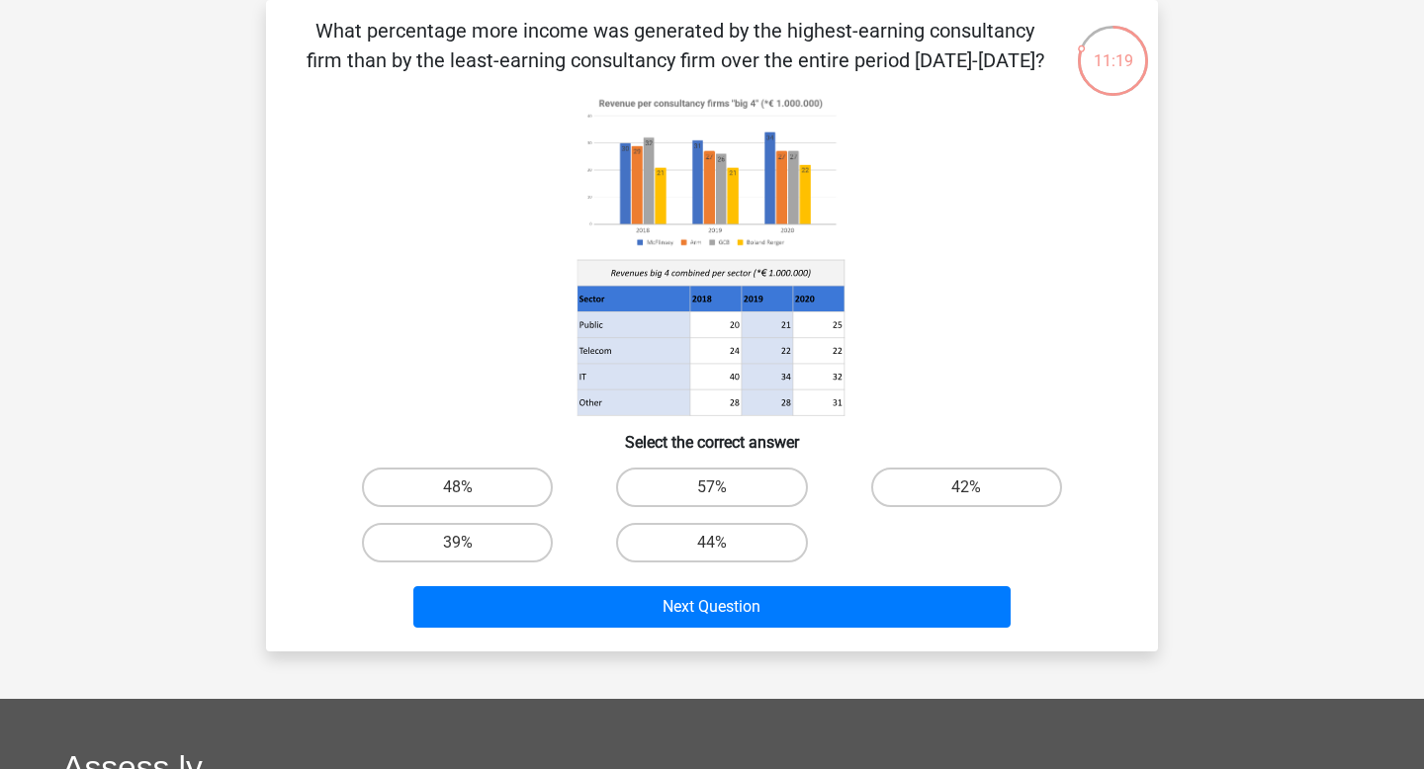
click at [459, 401] on icon at bounding box center [711, 254] width 797 height 326
click at [461, 483] on label "48%" at bounding box center [457, 488] width 191 height 40
click at [461, 487] on input "48%" at bounding box center [464, 493] width 13 height 13
radio input "true"
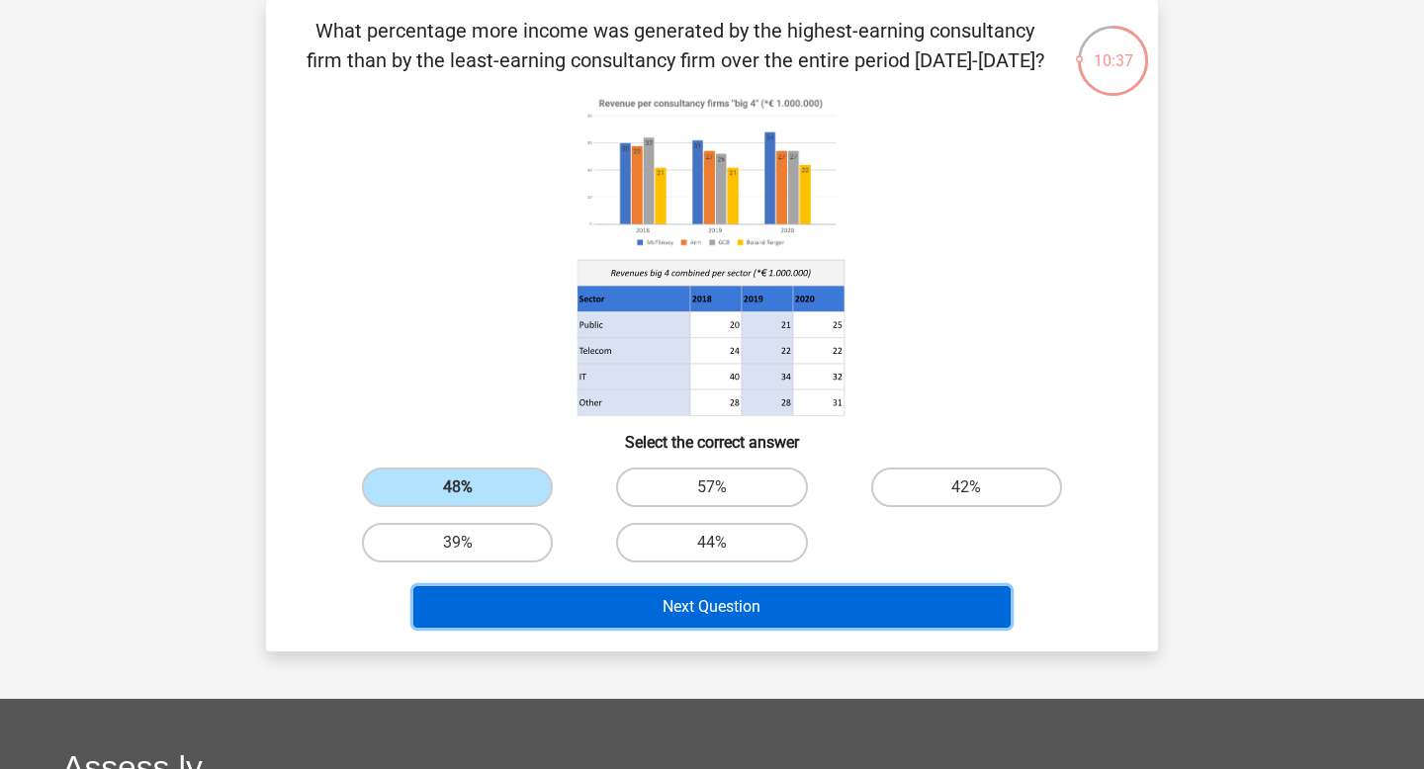
click at [803, 610] on button "Next Question" at bounding box center [712, 607] width 598 height 42
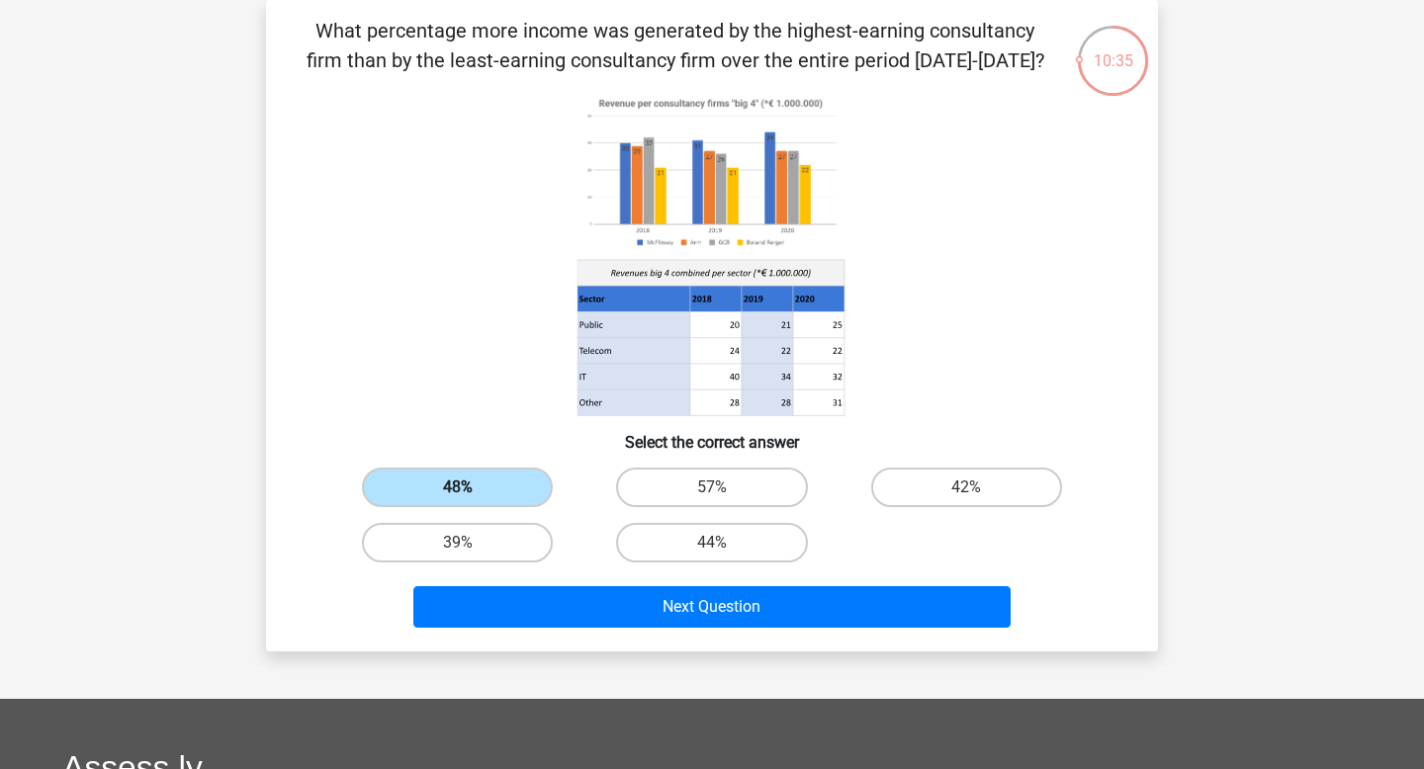
click at [452, 487] on label "48%" at bounding box center [457, 488] width 191 height 40
click at [458, 487] on input "48%" at bounding box center [464, 493] width 13 height 13
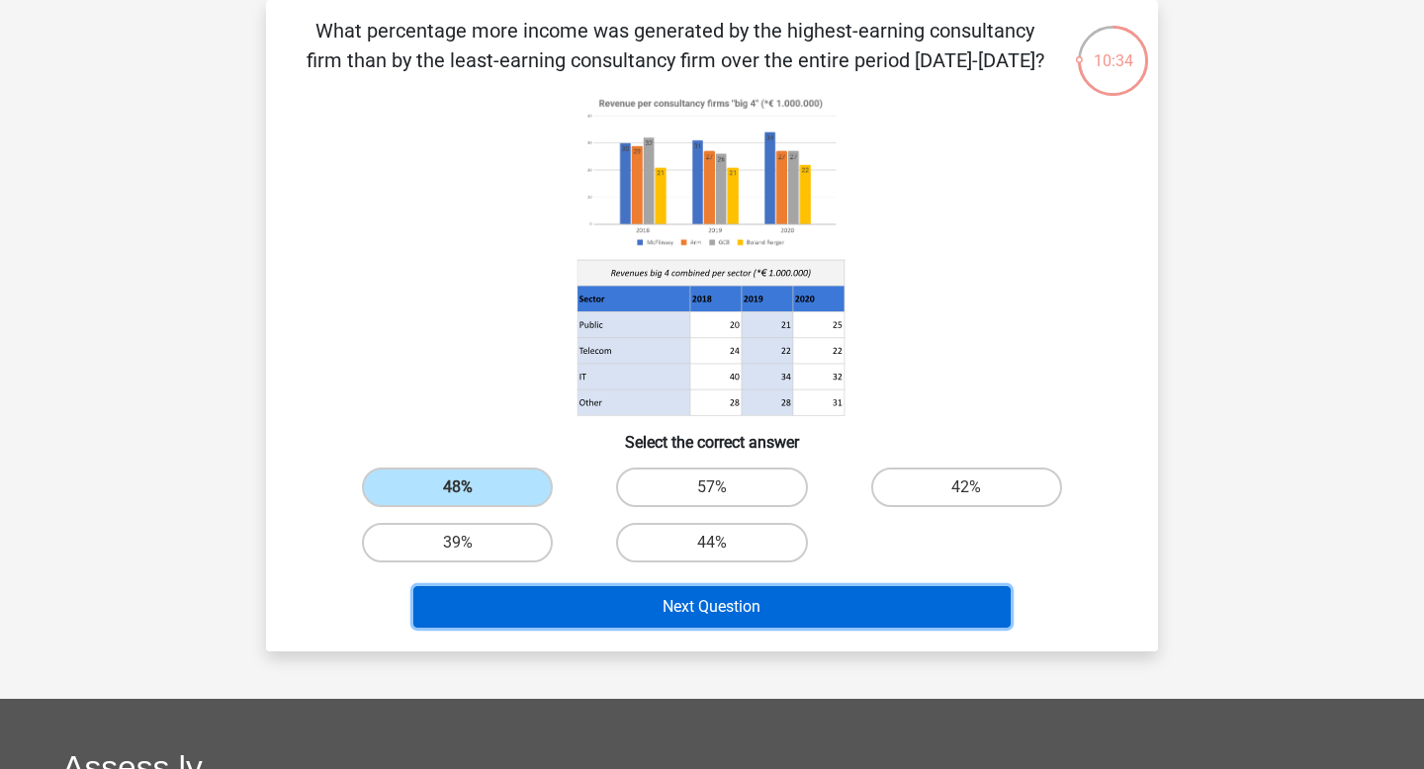
click at [666, 596] on button "Next Question" at bounding box center [712, 607] width 598 height 42
click at [678, 612] on button "Next Question" at bounding box center [712, 607] width 598 height 42
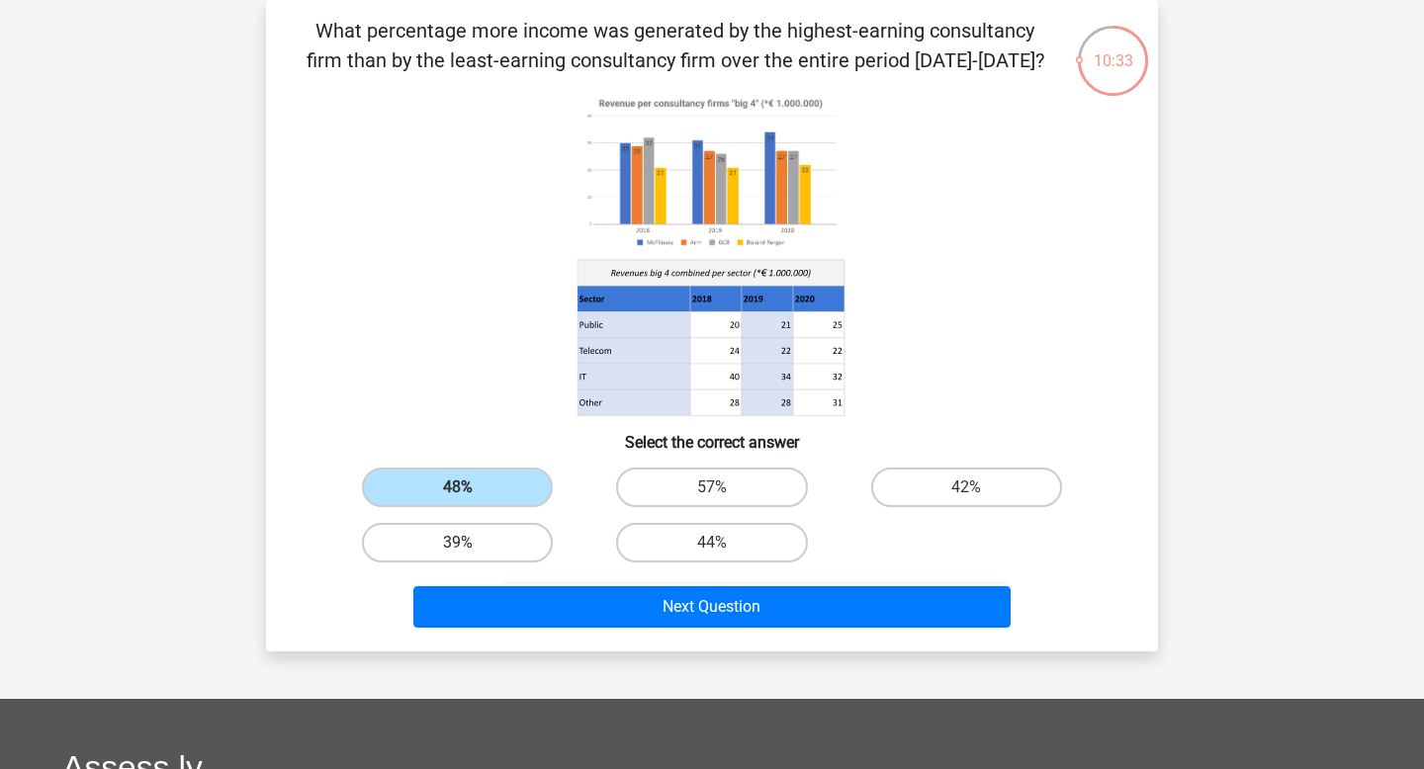
click at [505, 559] on label "39%" at bounding box center [457, 543] width 191 height 40
click at [471, 556] on input "39%" at bounding box center [464, 549] width 13 height 13
radio input "true"
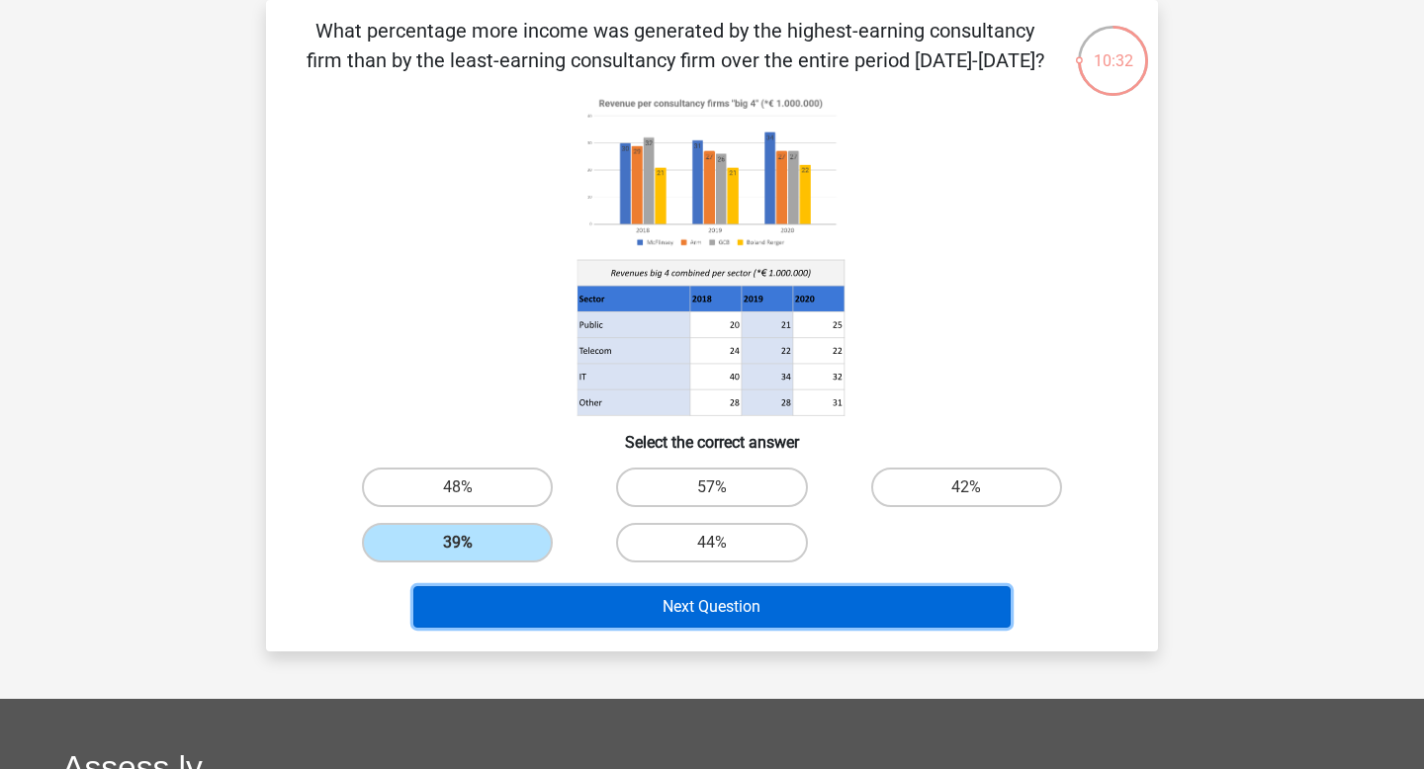
click at [687, 603] on button "Next Question" at bounding box center [712, 607] width 598 height 42
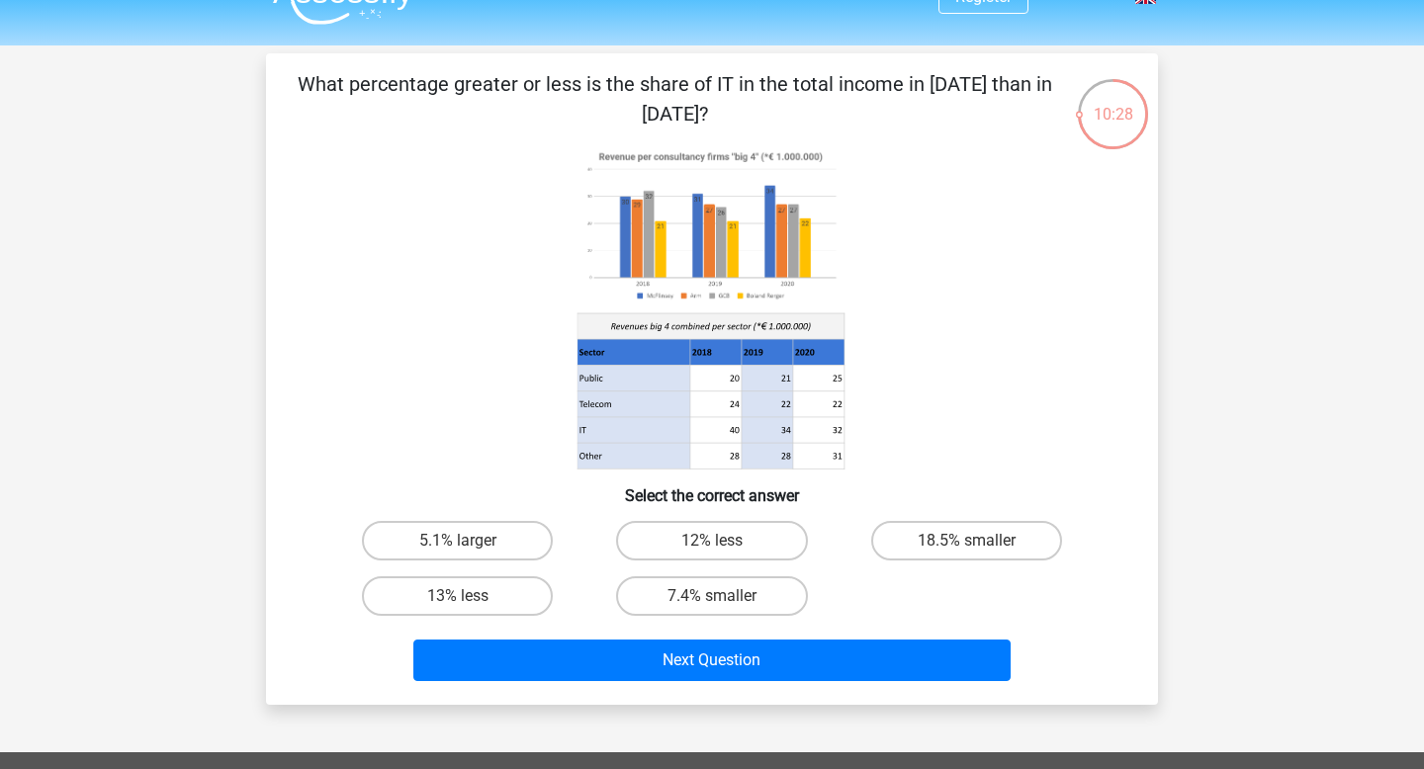
scroll to position [73, 0]
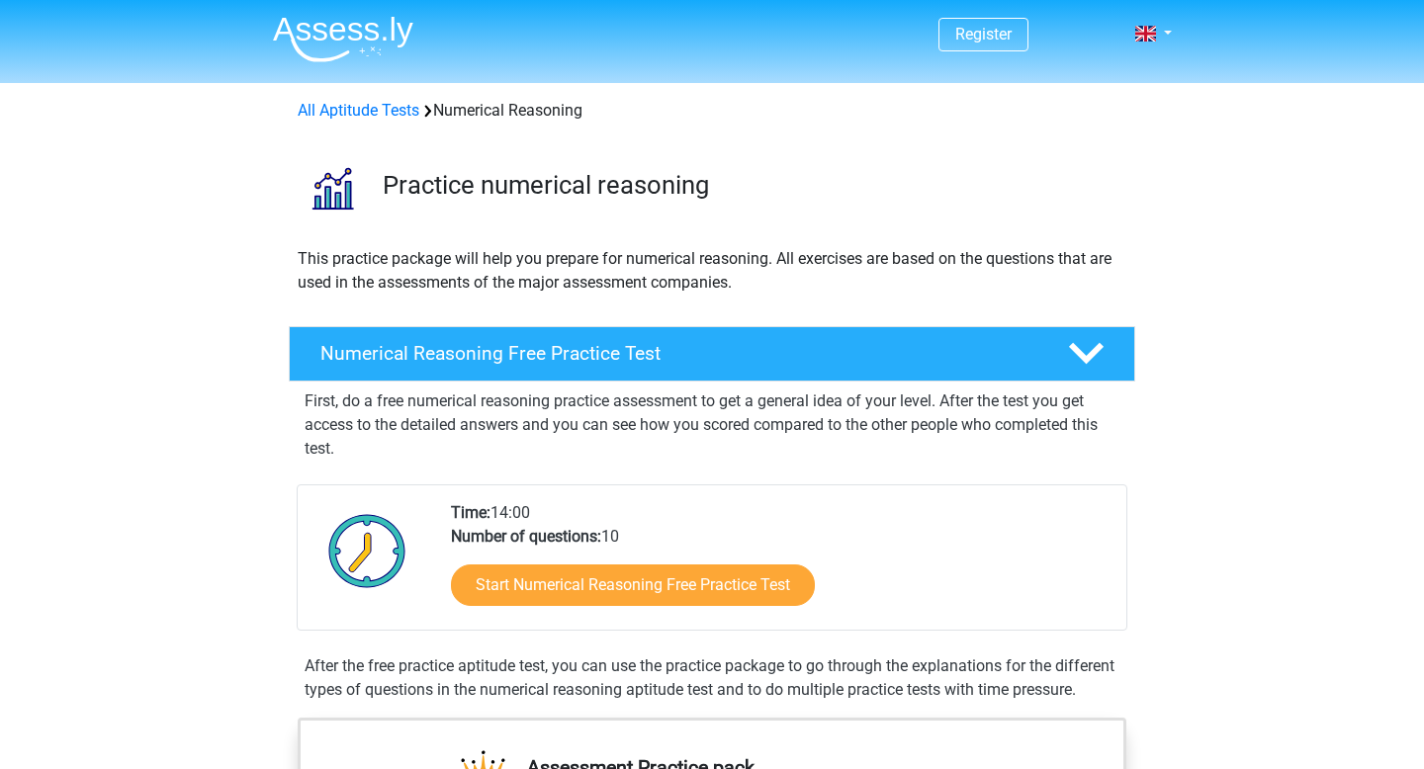
scroll to position [186, 0]
